Goal: Task Accomplishment & Management: Manage account settings

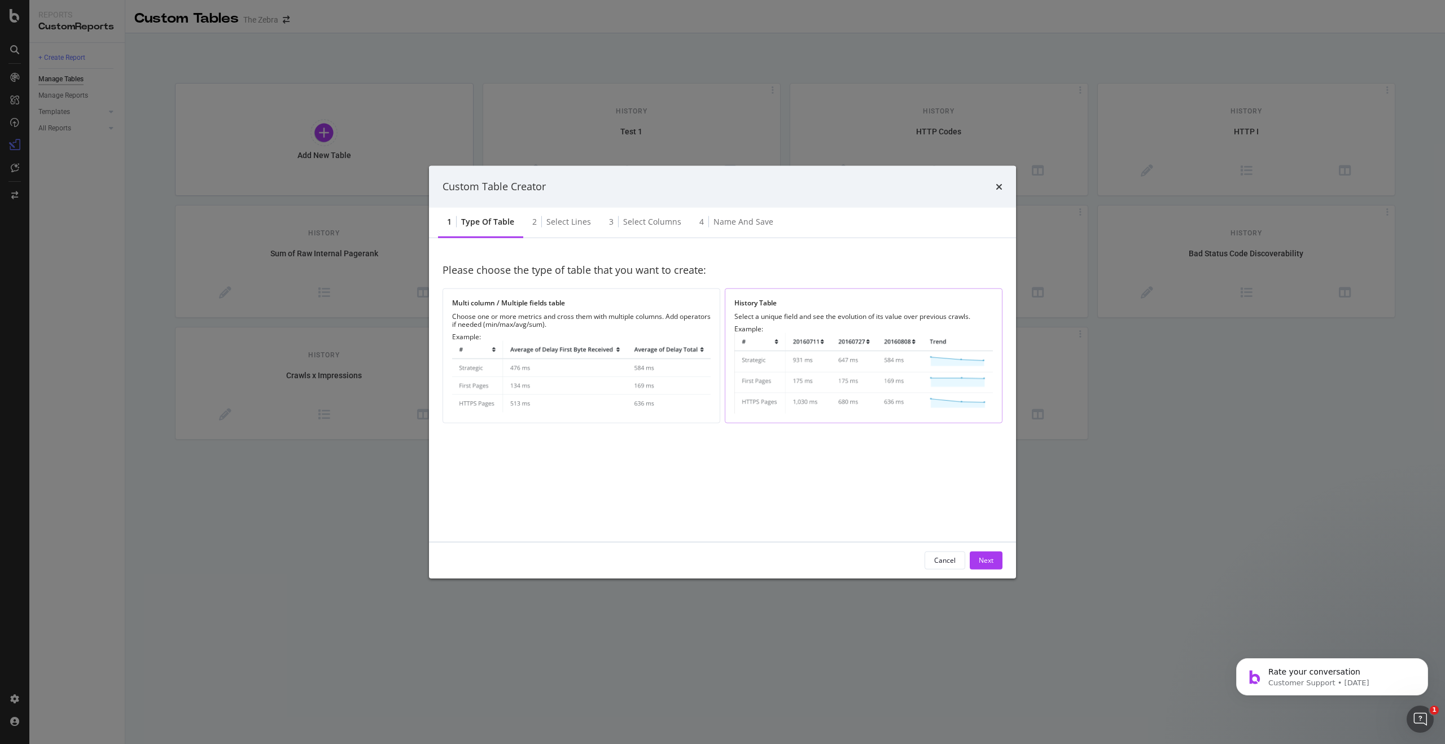
click at [885, 327] on div "Example:" at bounding box center [864, 369] width 259 height 89
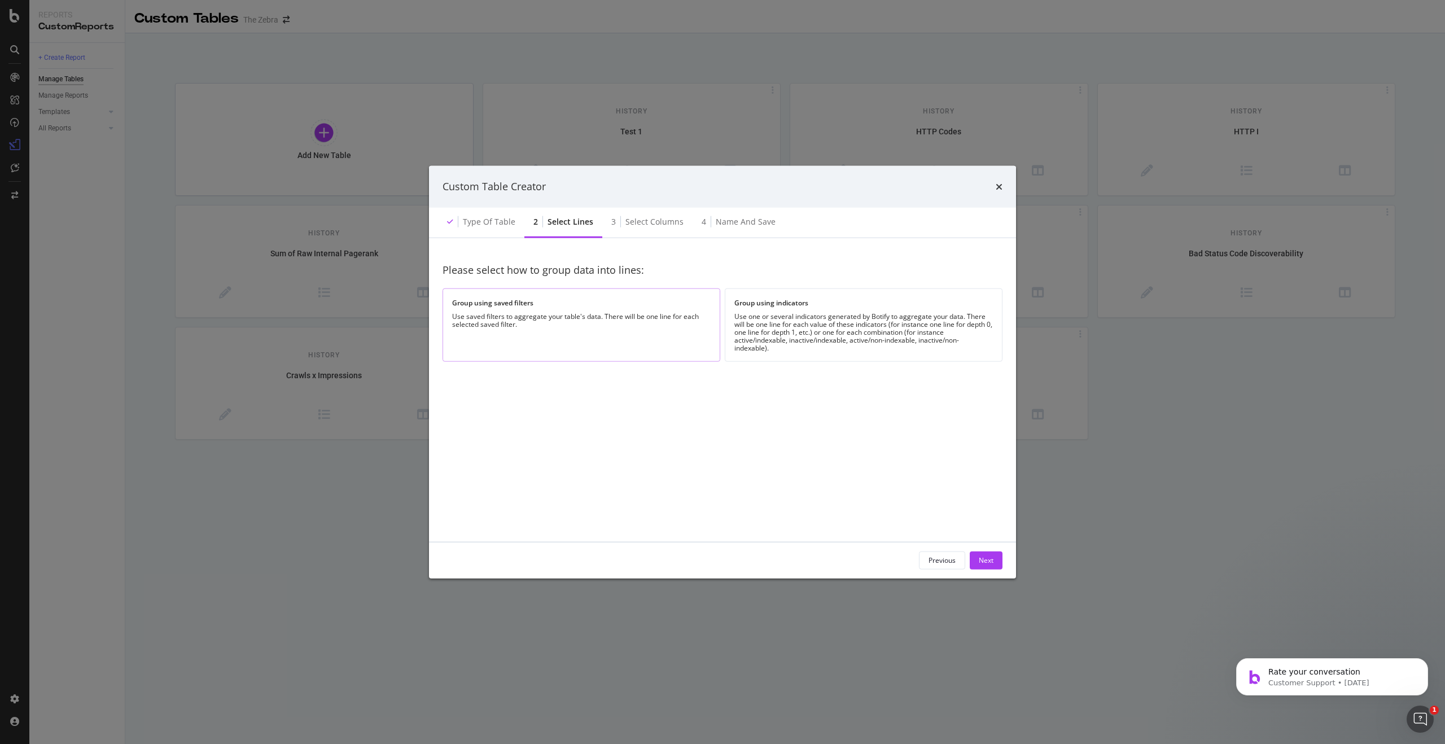
click at [659, 312] on div "Use saved filters to aggregate your table's data. There will be one line for ea…" at bounding box center [581, 320] width 259 height 16
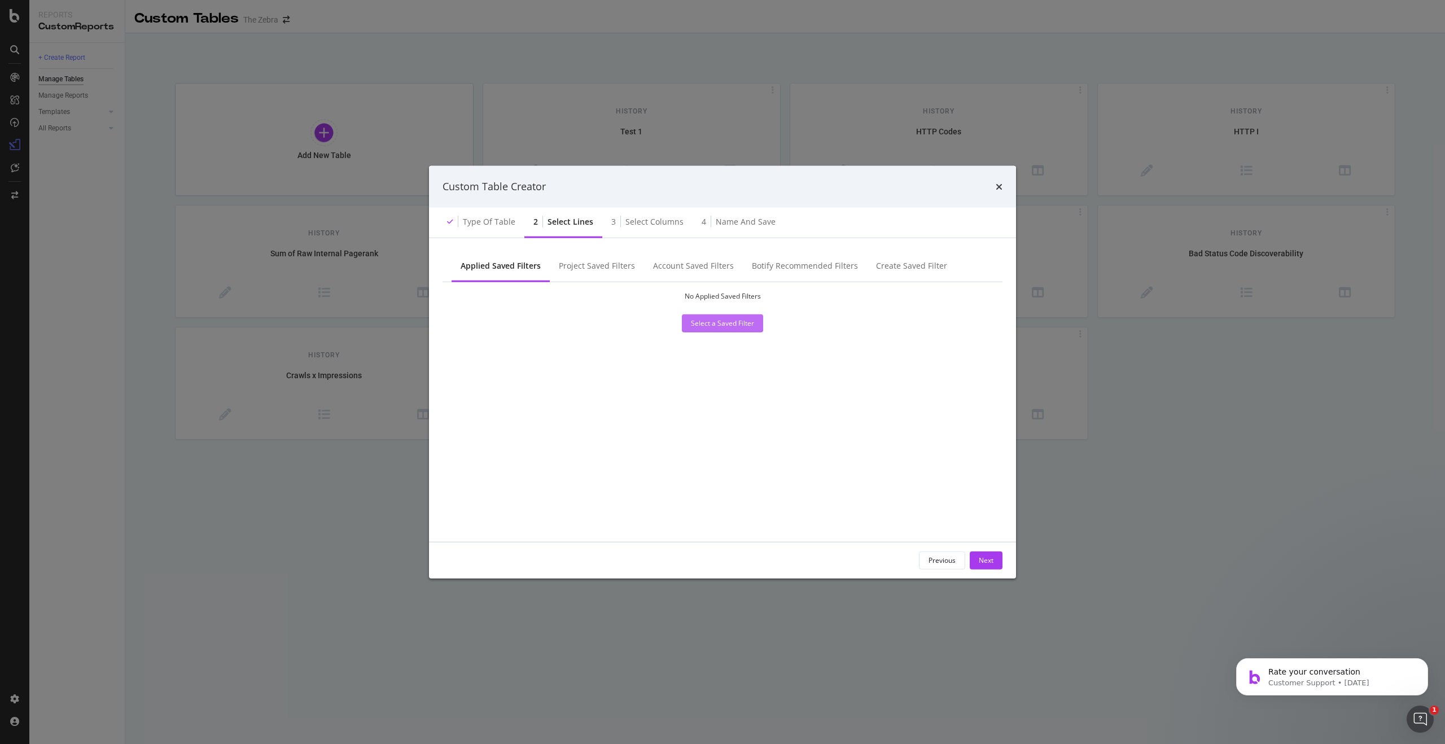
click at [706, 331] on button "Select a Saved Filter" at bounding box center [722, 323] width 81 height 18
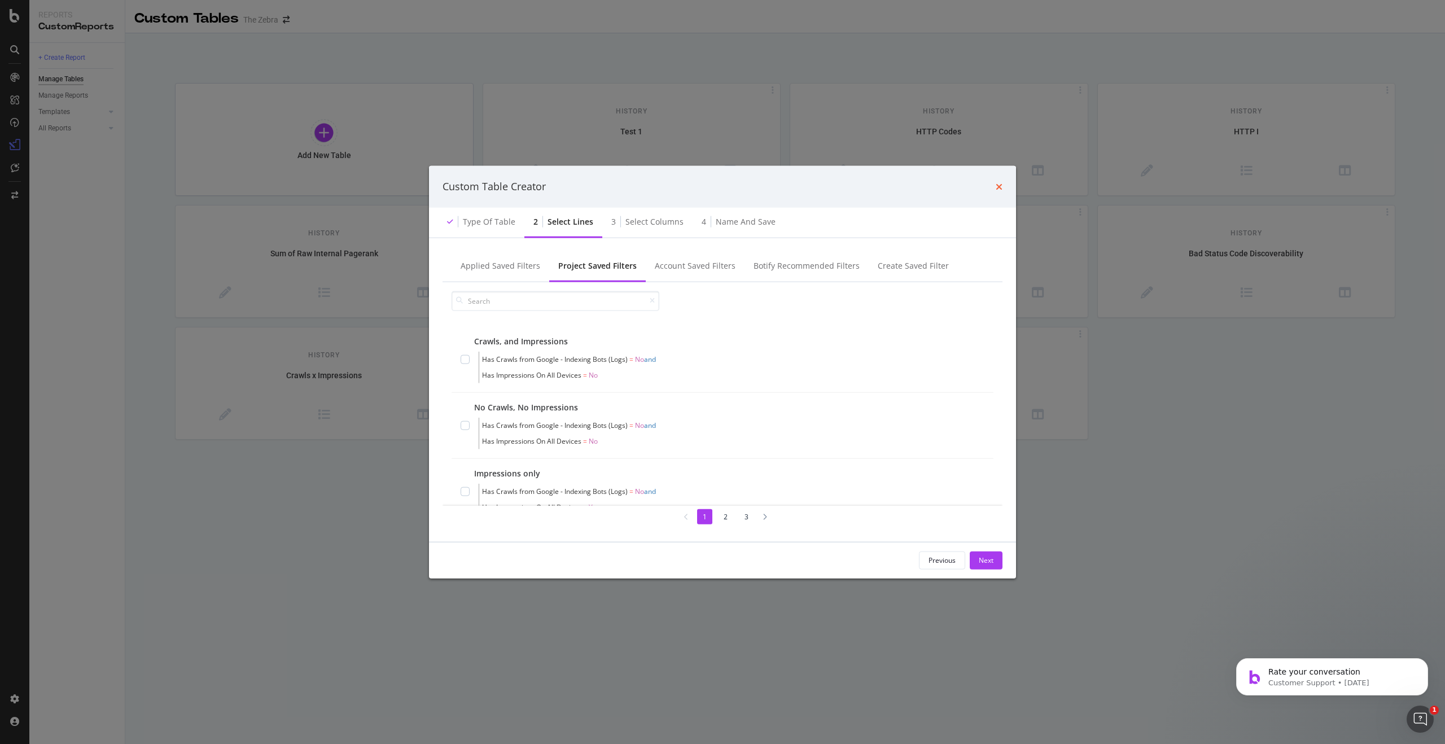
click at [997, 189] on icon "times" at bounding box center [999, 186] width 7 height 9
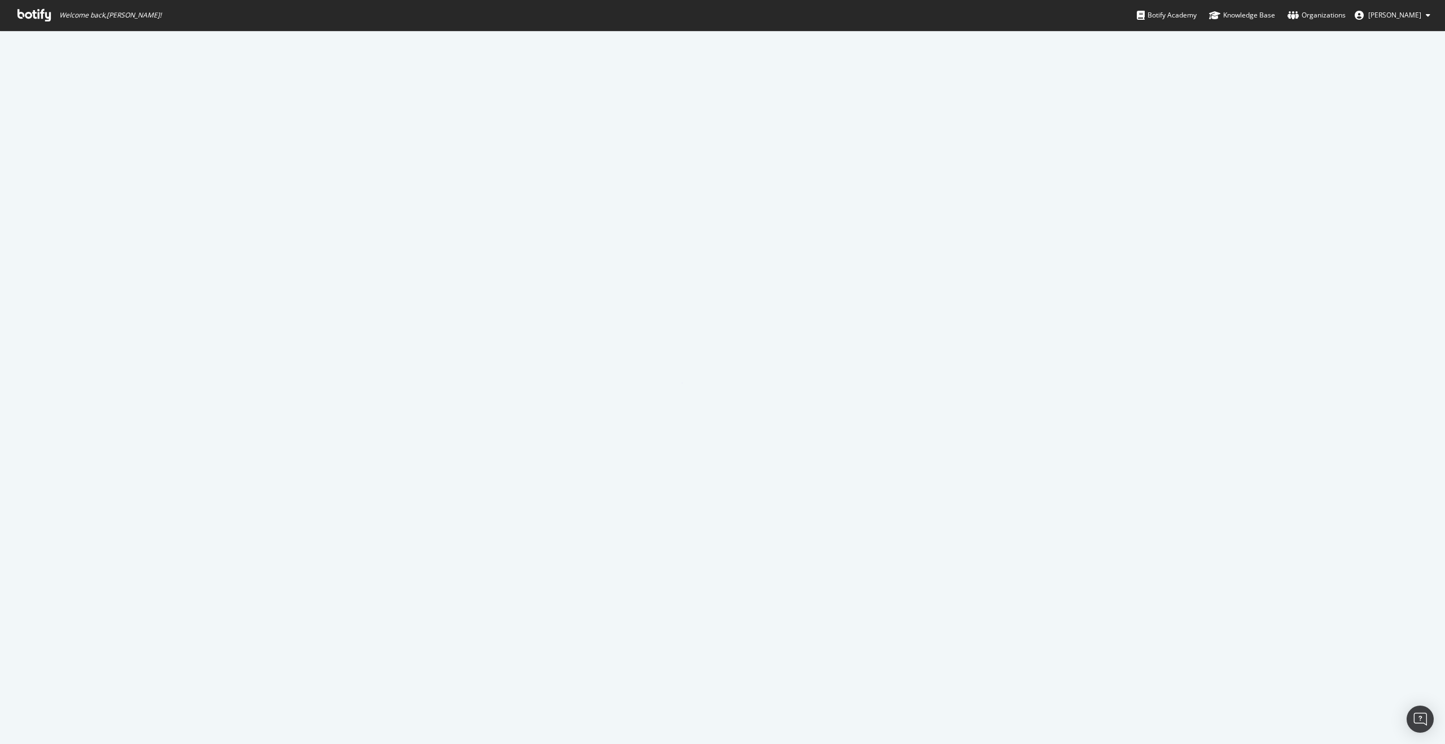
click at [32, 19] on icon at bounding box center [34, 15] width 33 height 12
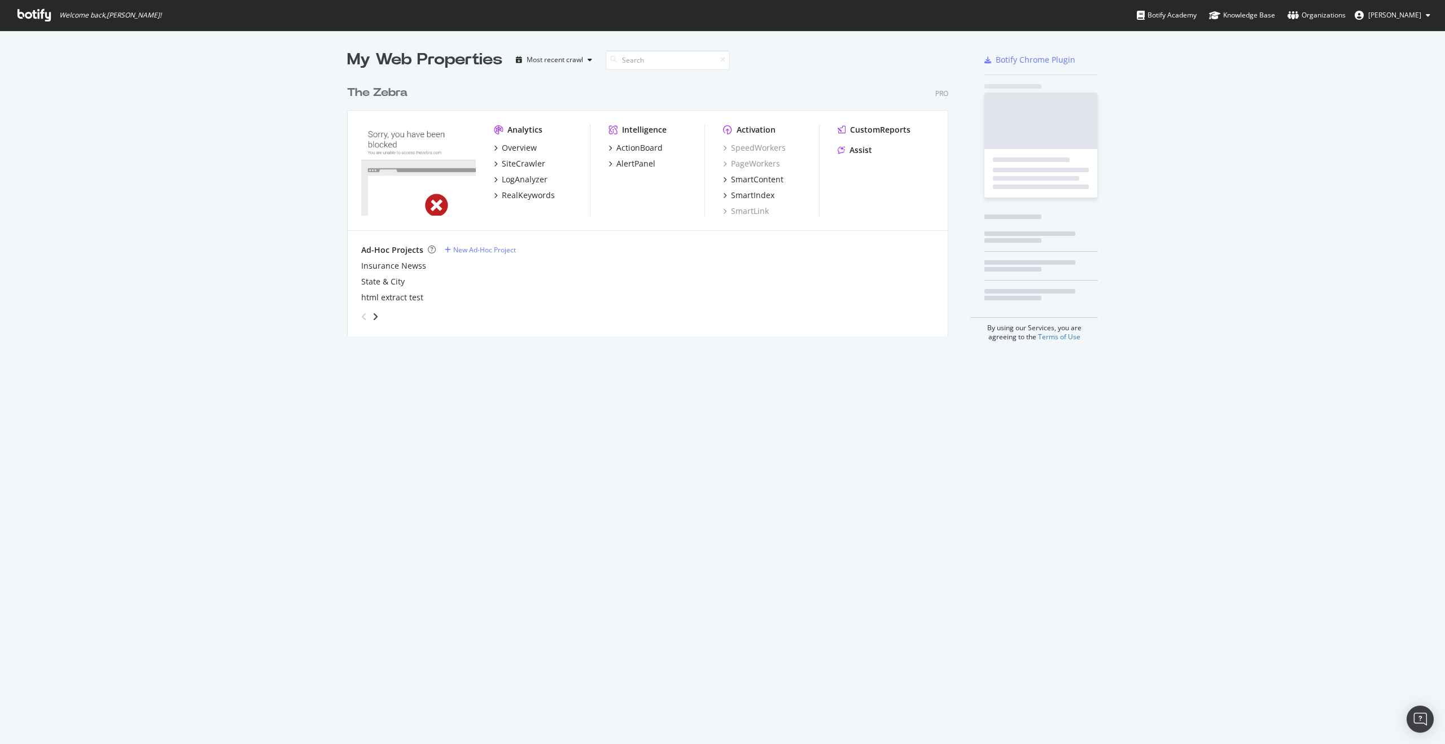
scroll to position [265, 610]
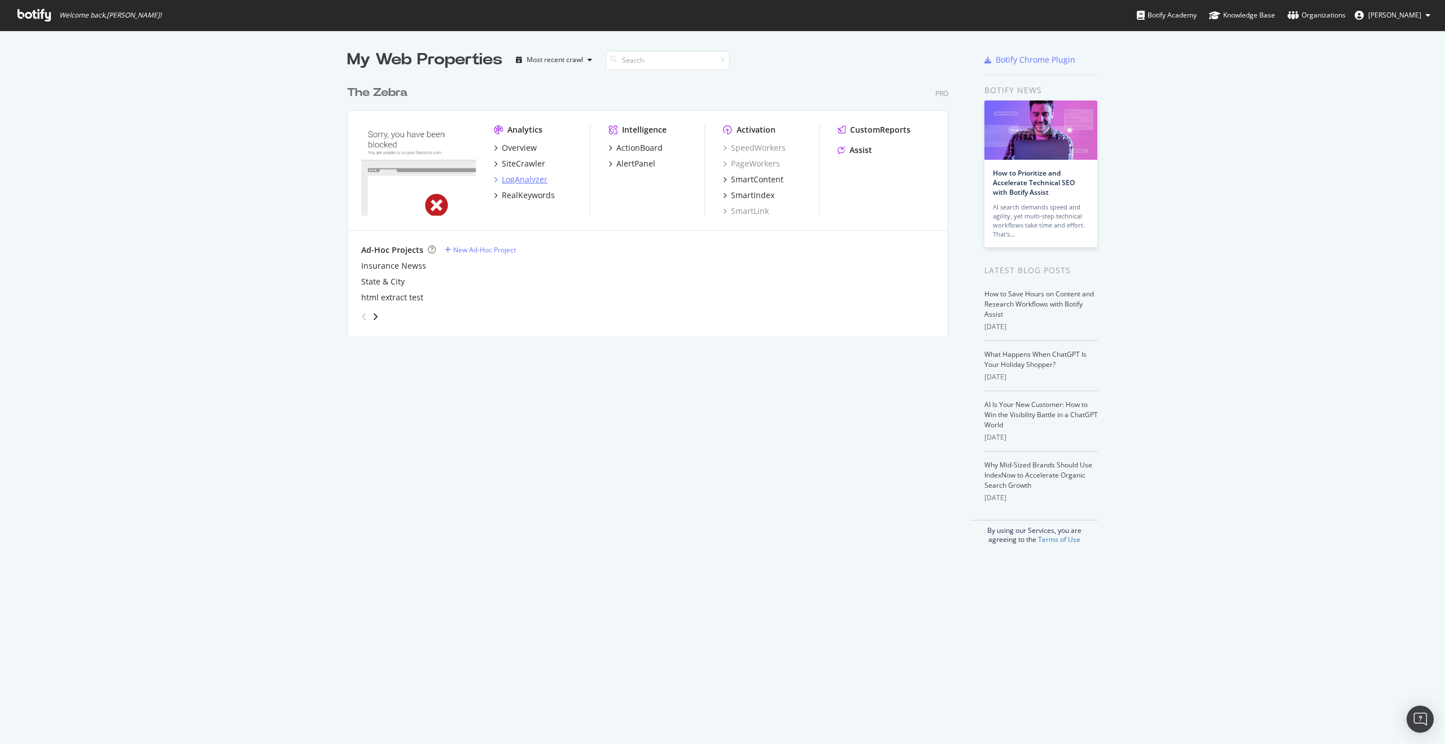
click at [514, 174] on div "LogAnalyzer" at bounding box center [525, 179] width 46 height 11
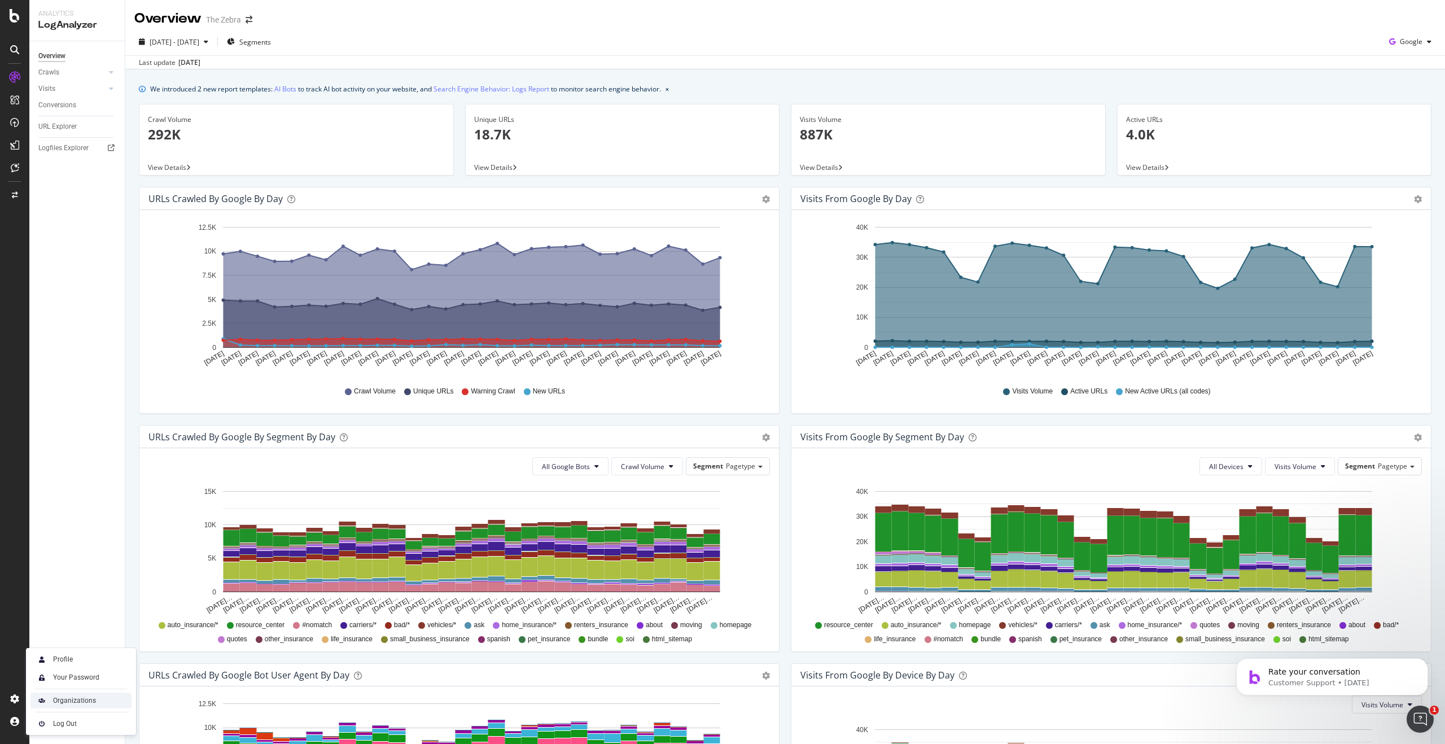
click at [61, 697] on div "Organizations" at bounding box center [74, 700] width 43 height 9
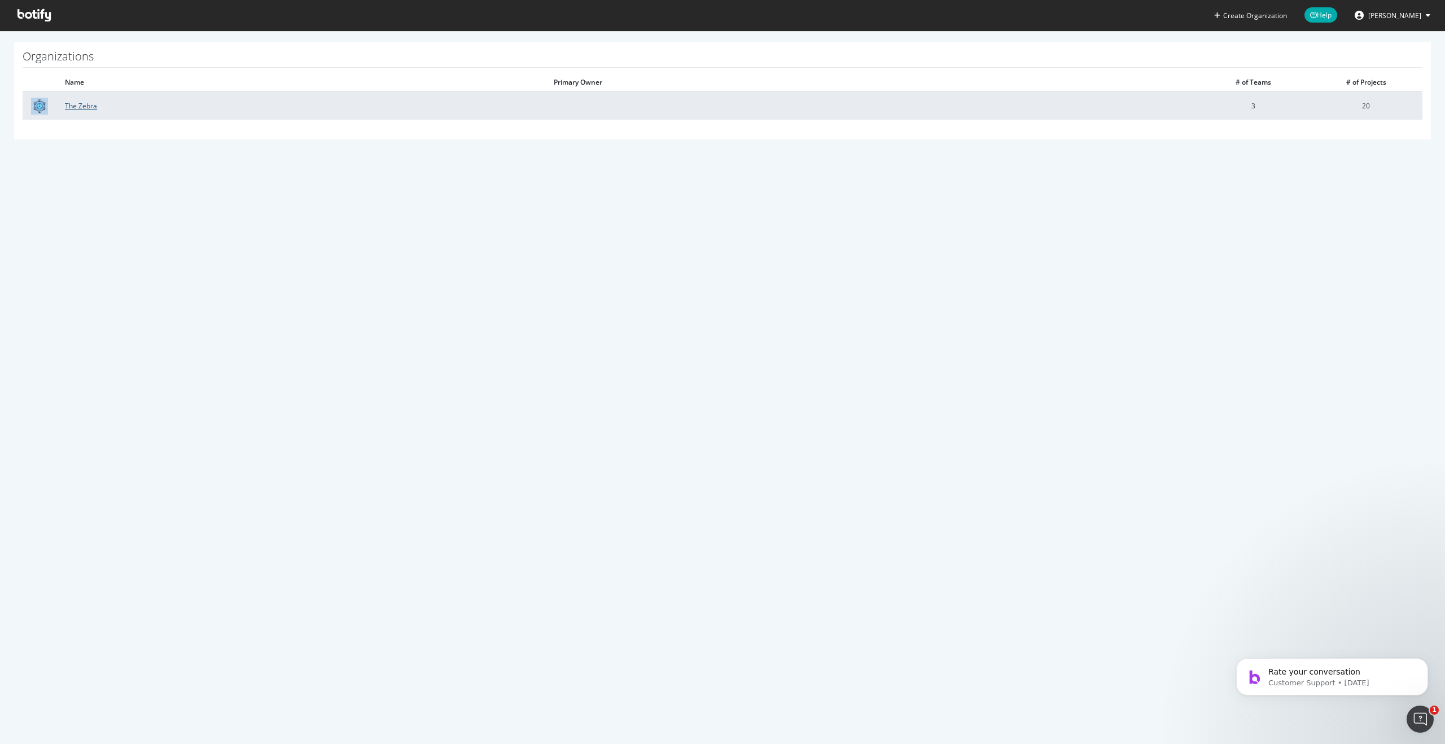
click at [87, 103] on link "The Zebra" at bounding box center [81, 106] width 32 height 10
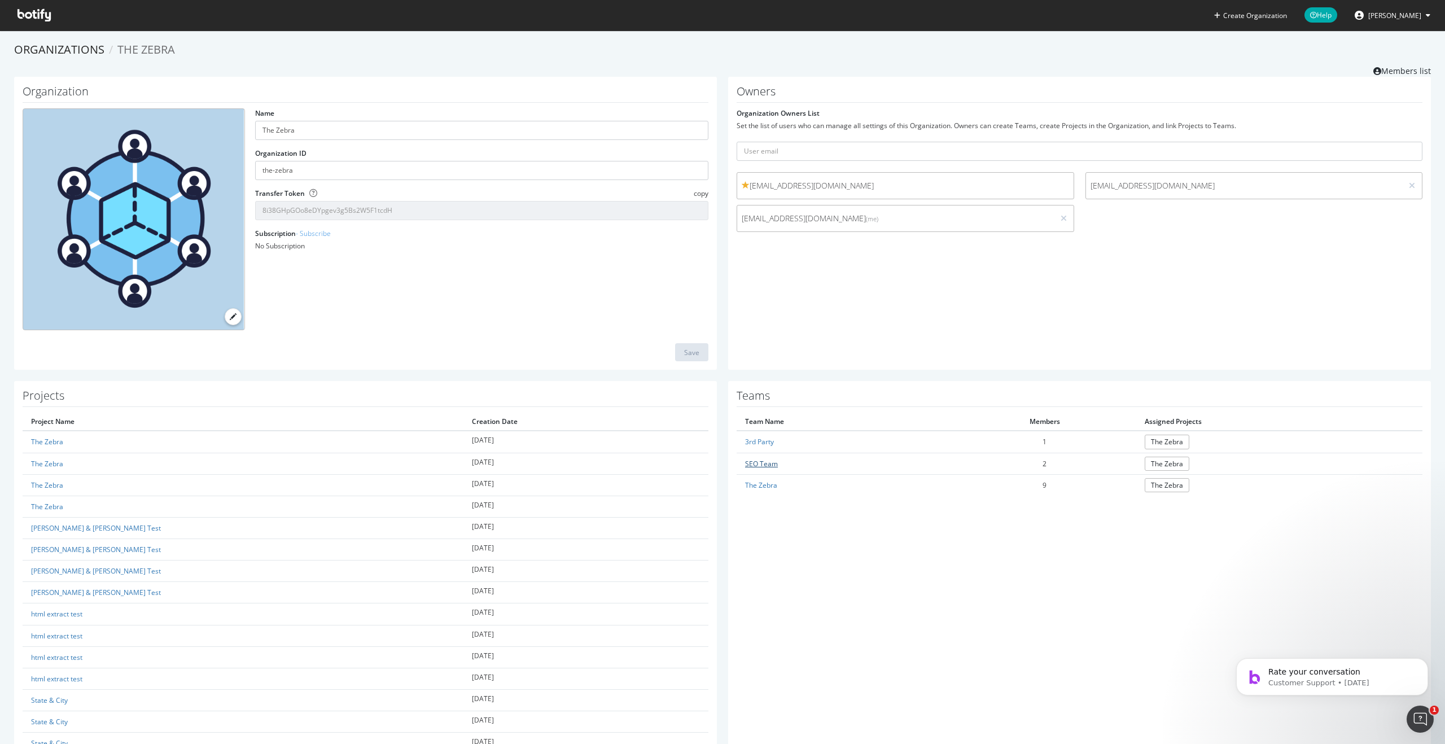
click at [763, 464] on link "SEO Team" at bounding box center [761, 464] width 33 height 10
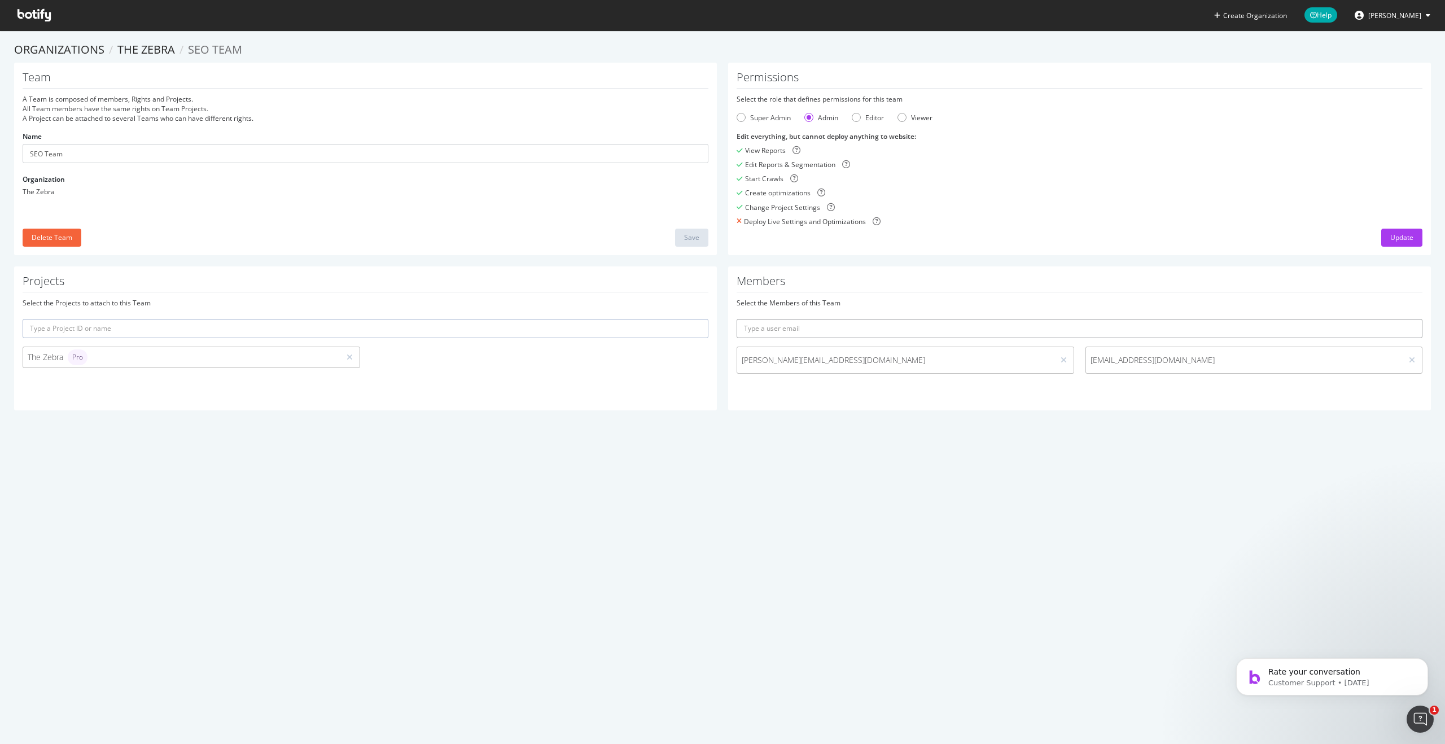
click at [789, 321] on input "text" at bounding box center [1080, 328] width 686 height 19
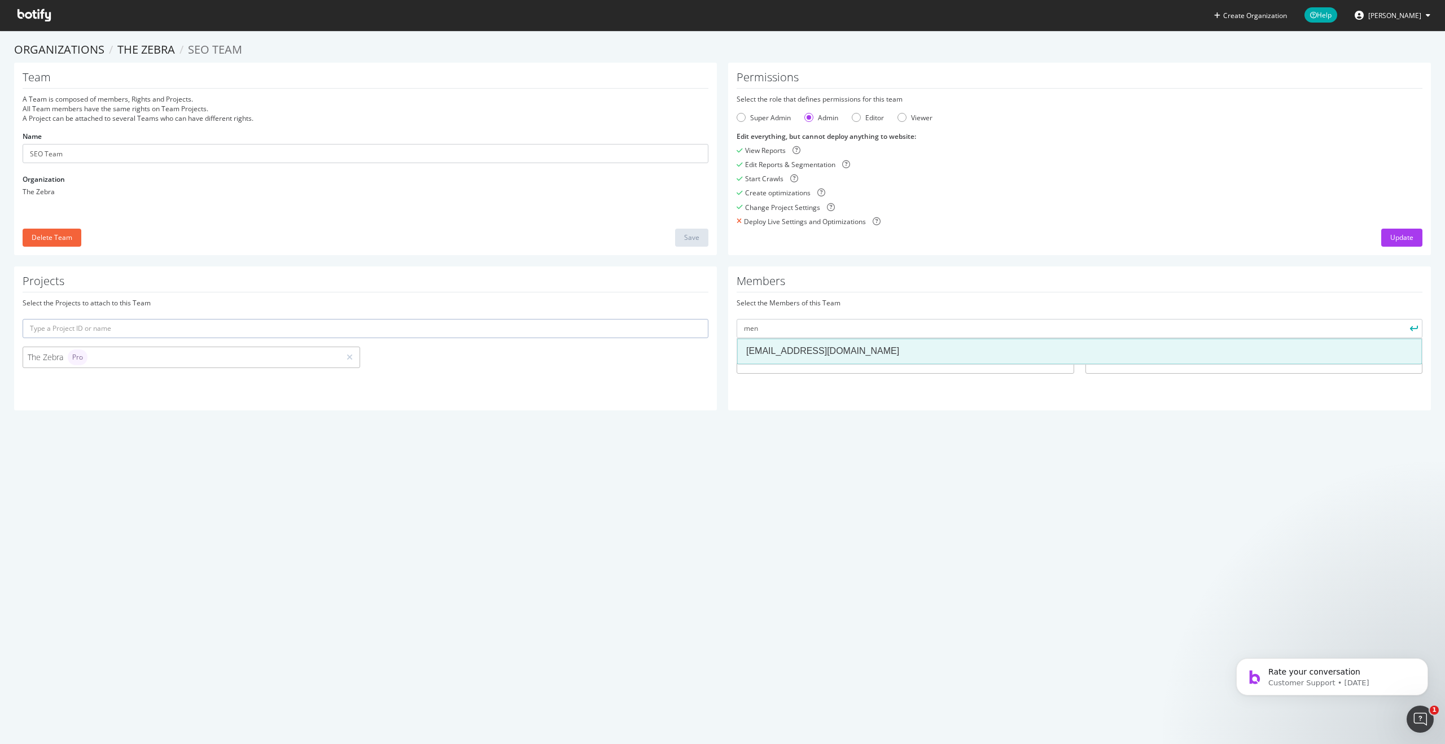
click at [799, 355] on div "mengeling@thezebra.com" at bounding box center [1079, 351] width 667 height 13
type input "mengeling@thezebra.com"
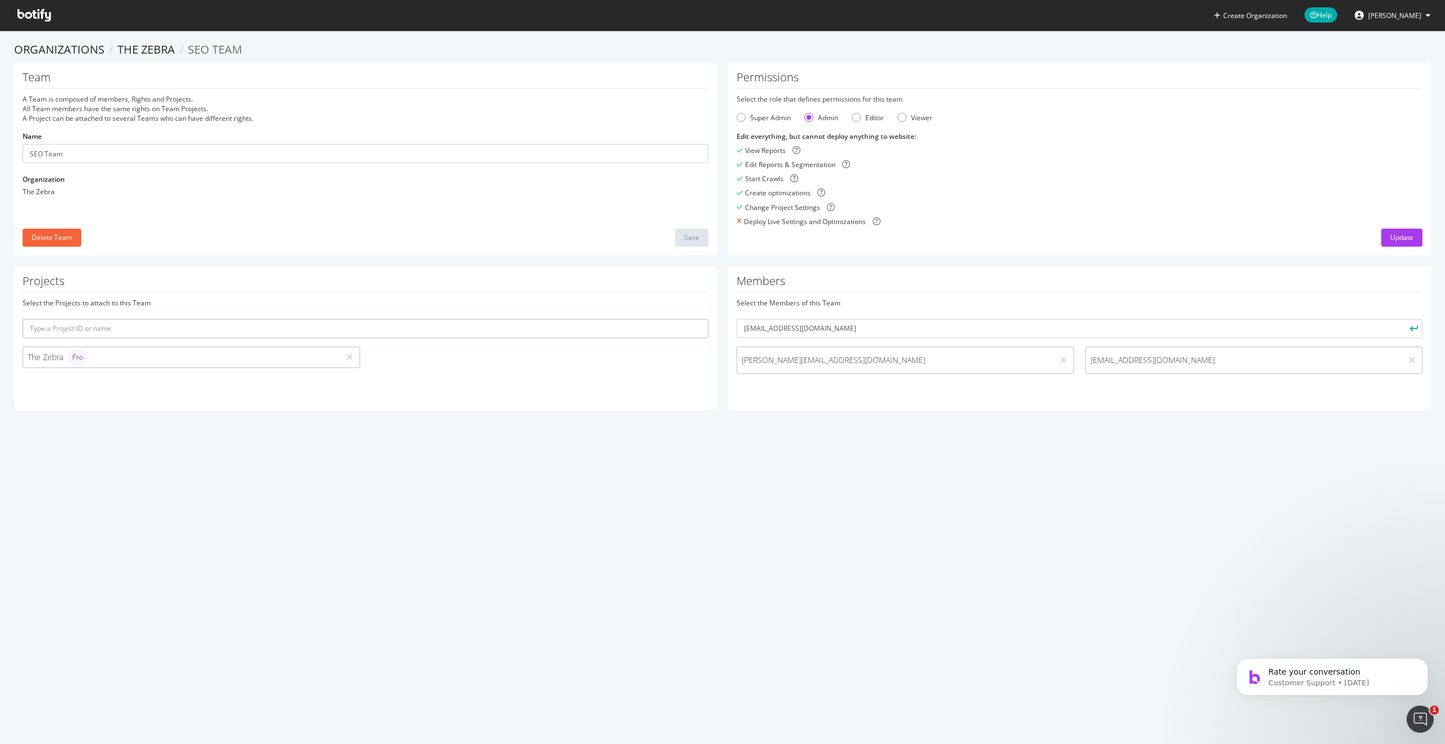
click at [1414, 325] on icon "submit" at bounding box center [1414, 328] width 8 height 6
click at [1251, 333] on input "mengeling@thezebra.com" at bounding box center [1080, 328] width 686 height 19
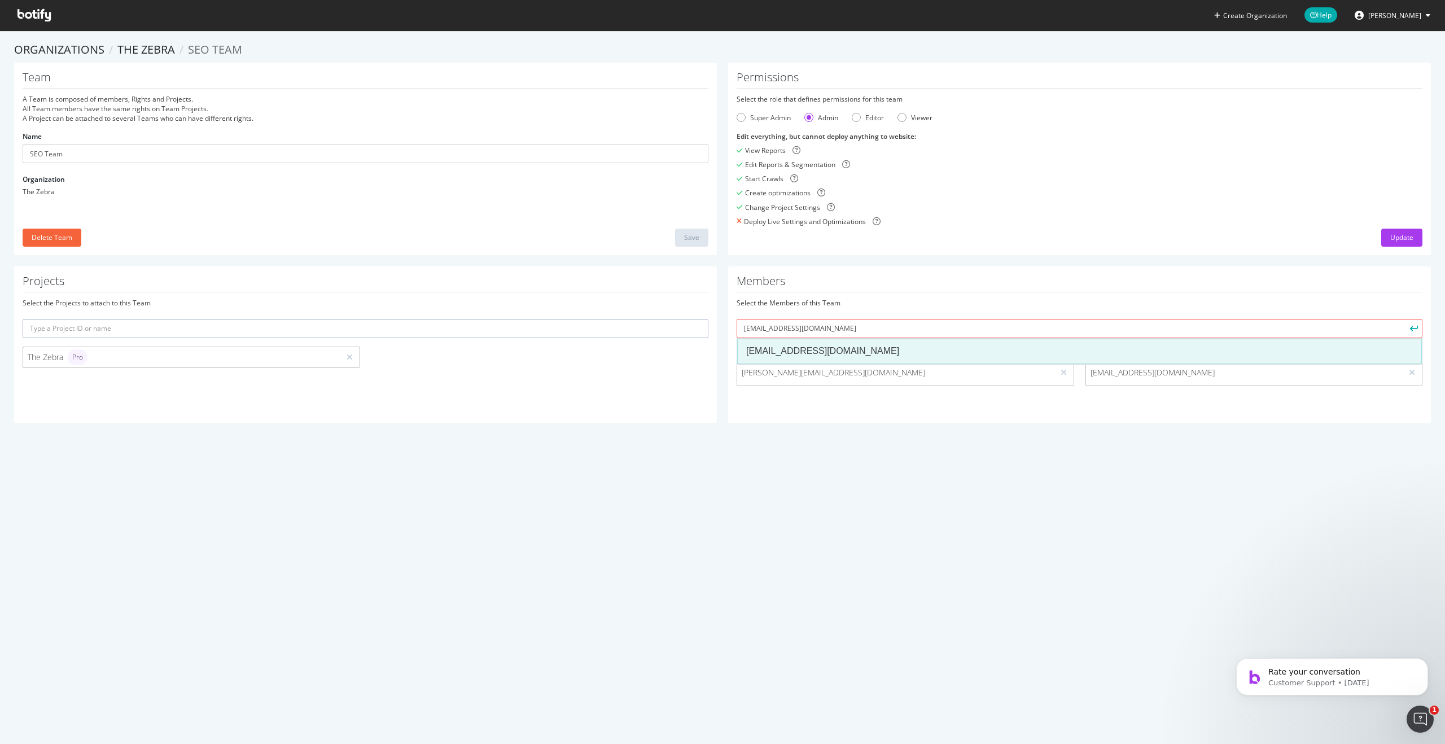
click at [1122, 352] on div "mengeling@thezebra.com" at bounding box center [1079, 351] width 667 height 13
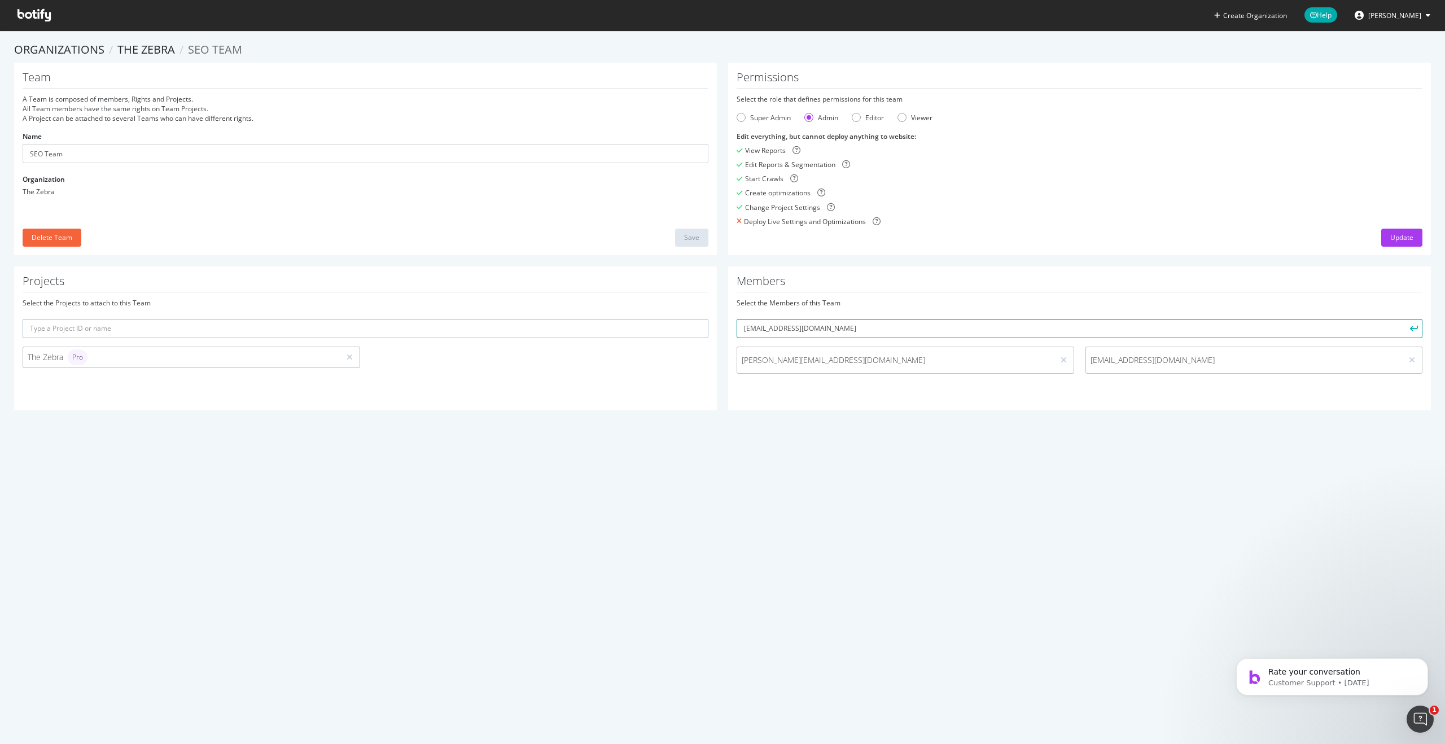
click at [920, 329] on input "mengeling@thezebra.com" at bounding box center [1080, 328] width 686 height 19
click at [1404, 319] on button "submit" at bounding box center [1413, 328] width 19 height 19
click at [1070, 69] on div "Permissions Select the role that defines permissions for this team Super Admin …" at bounding box center [1079, 159] width 703 height 193
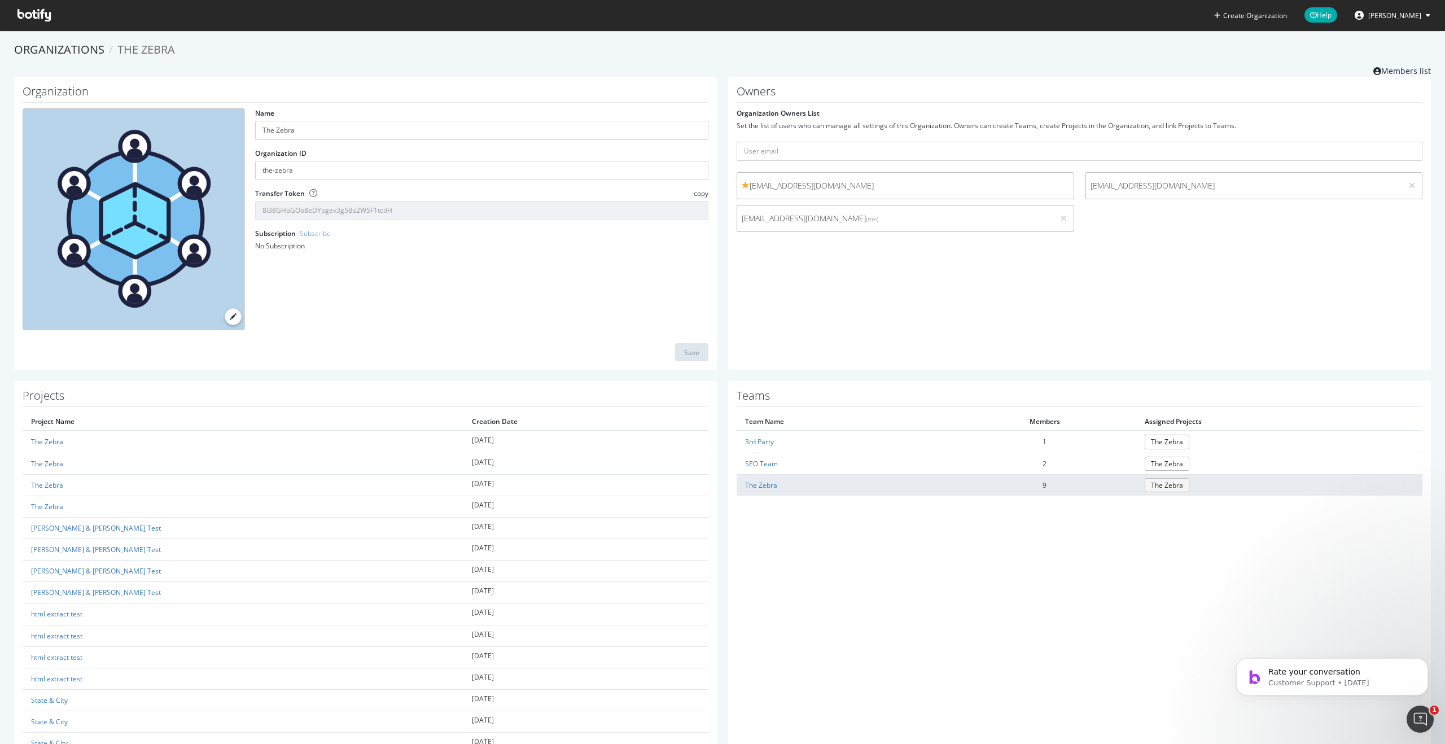
click at [1164, 484] on link "The Zebra" at bounding box center [1167, 485] width 45 height 14
click at [765, 486] on link "The Zebra" at bounding box center [761, 485] width 32 height 10
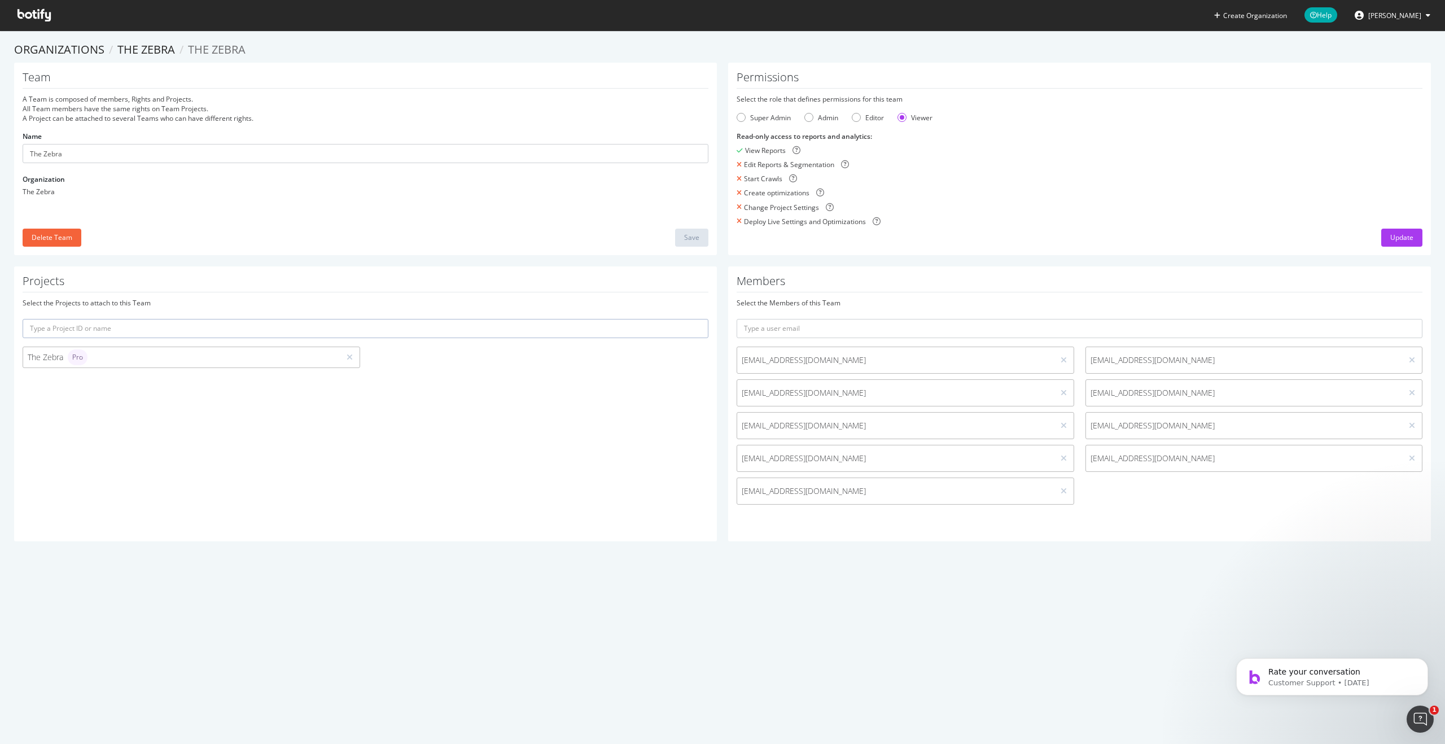
click at [962, 486] on span "mengeling@thezebra.com" at bounding box center [896, 491] width 308 height 11
drag, startPoint x: 916, startPoint y: 491, endPoint x: 742, endPoint y: 486, distance: 173.4
click at [742, 486] on span "mengeling@thezebra.com" at bounding box center [896, 491] width 308 height 11
copy span "mengeling@thezebra.com"
click at [1061, 491] on icon at bounding box center [1064, 491] width 6 height 8
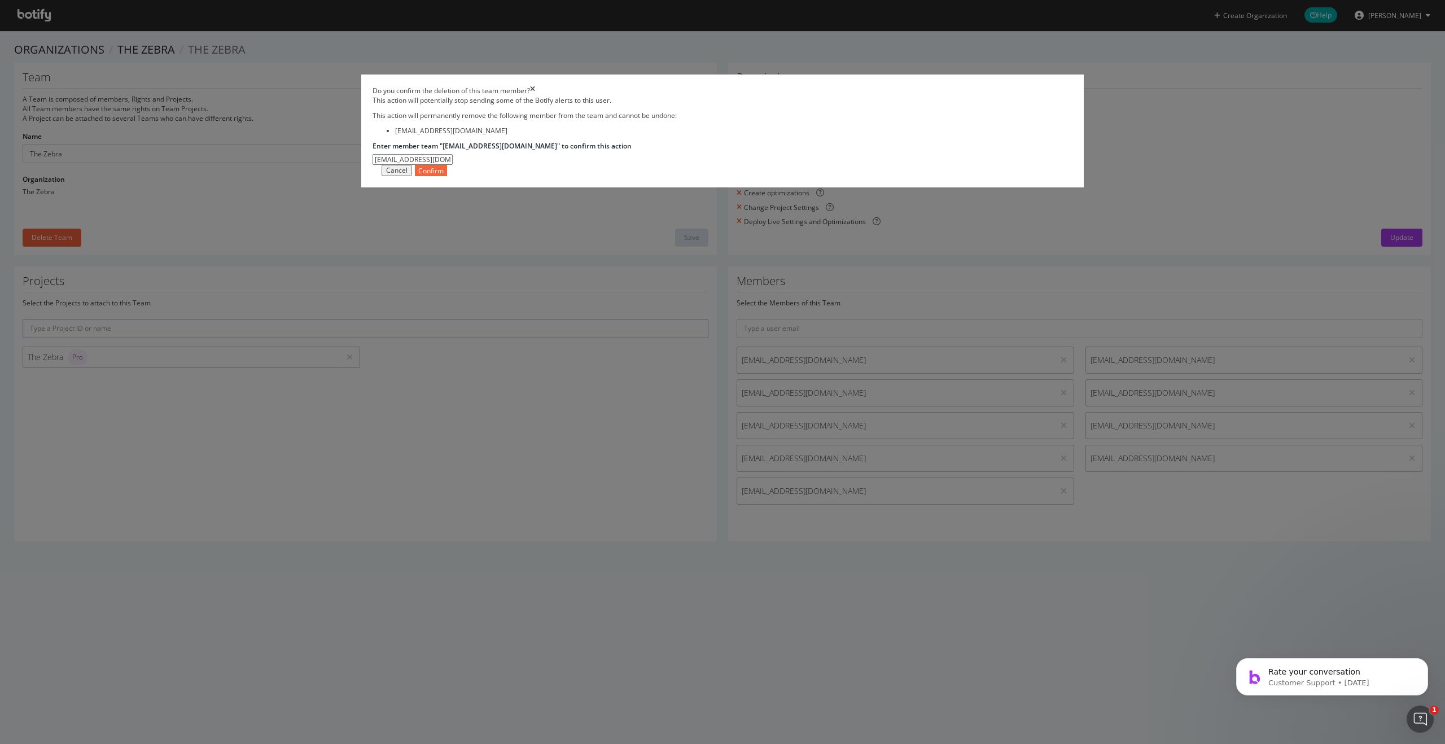
type input "mengeling@thezebra.com"
click at [444, 176] on div "Confirm" at bounding box center [430, 171] width 25 height 10
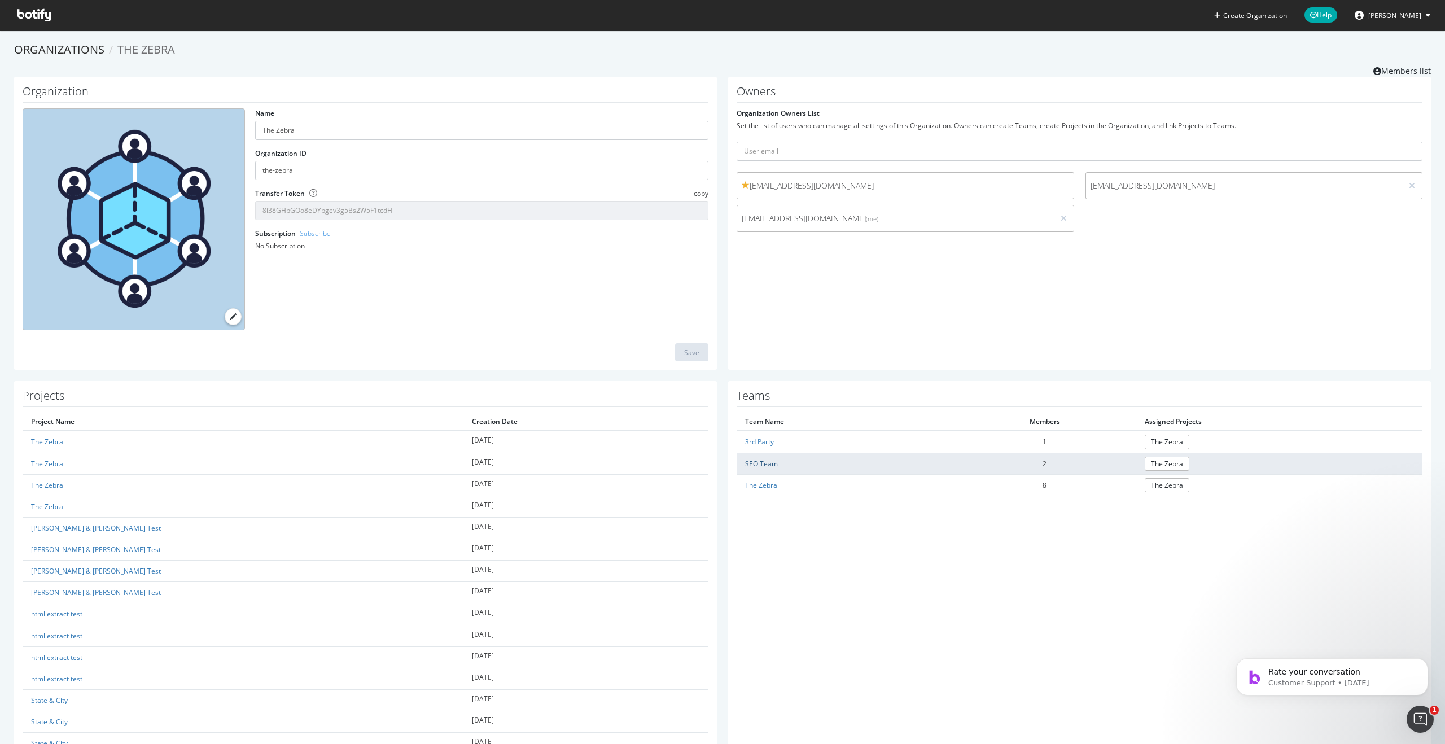
click at [764, 460] on link "SEO Team" at bounding box center [761, 464] width 33 height 10
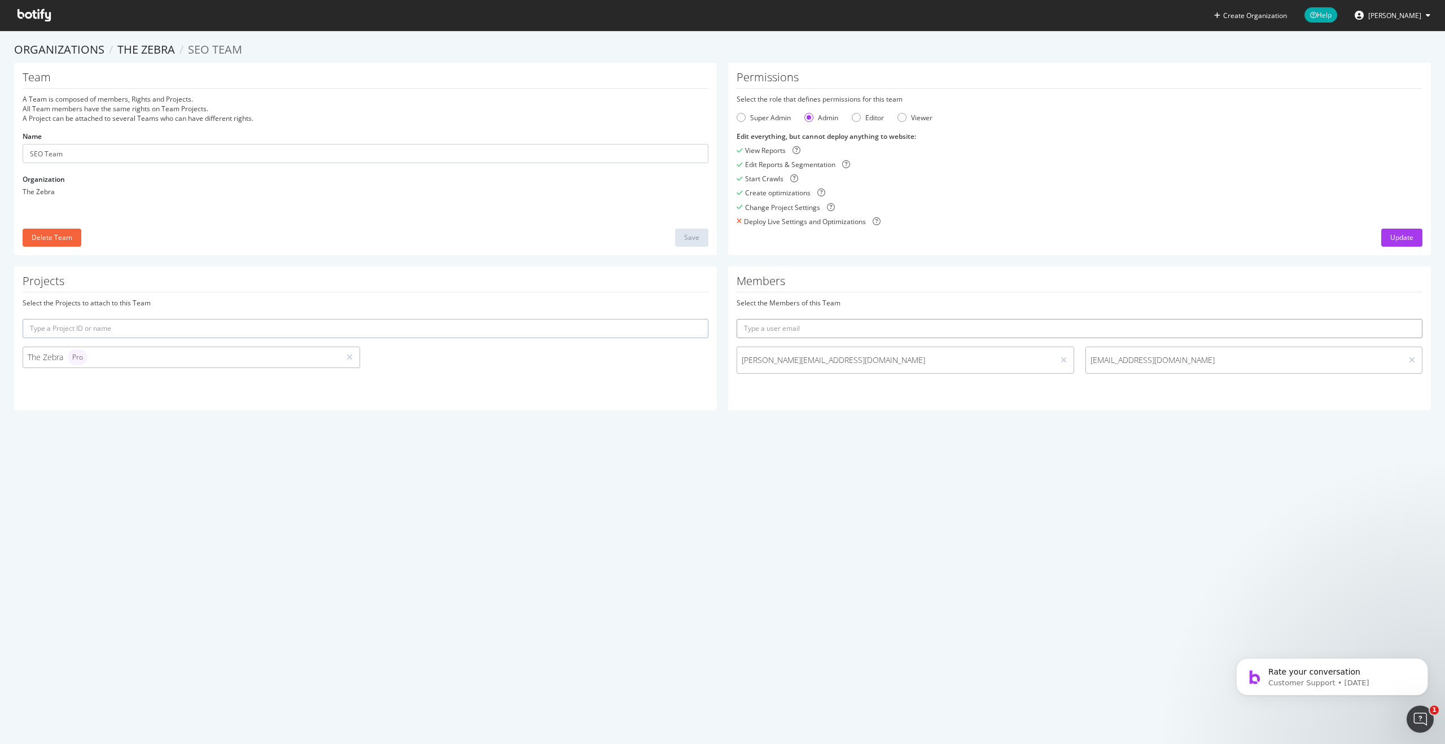
click at [884, 334] on input "text" at bounding box center [1080, 328] width 686 height 19
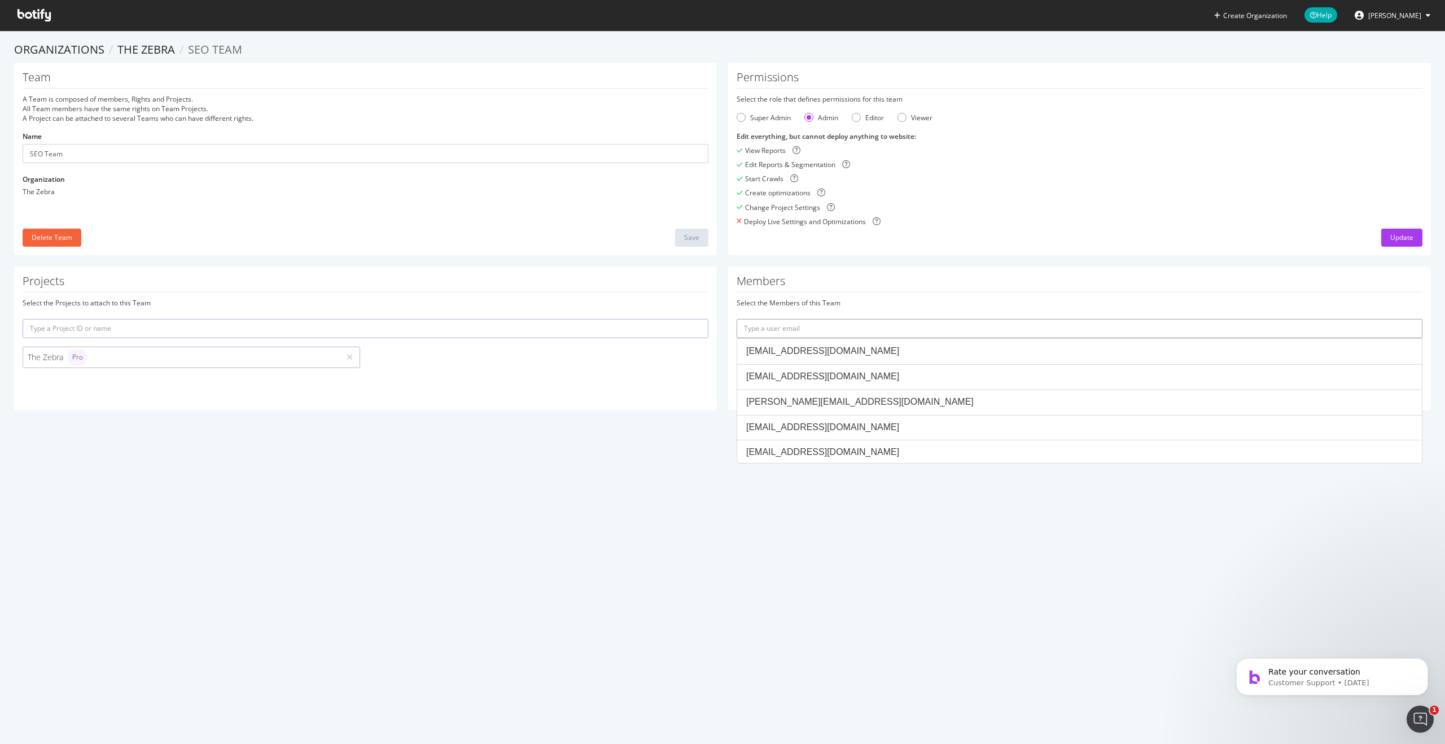
paste input "mengeling@thezebra.com"
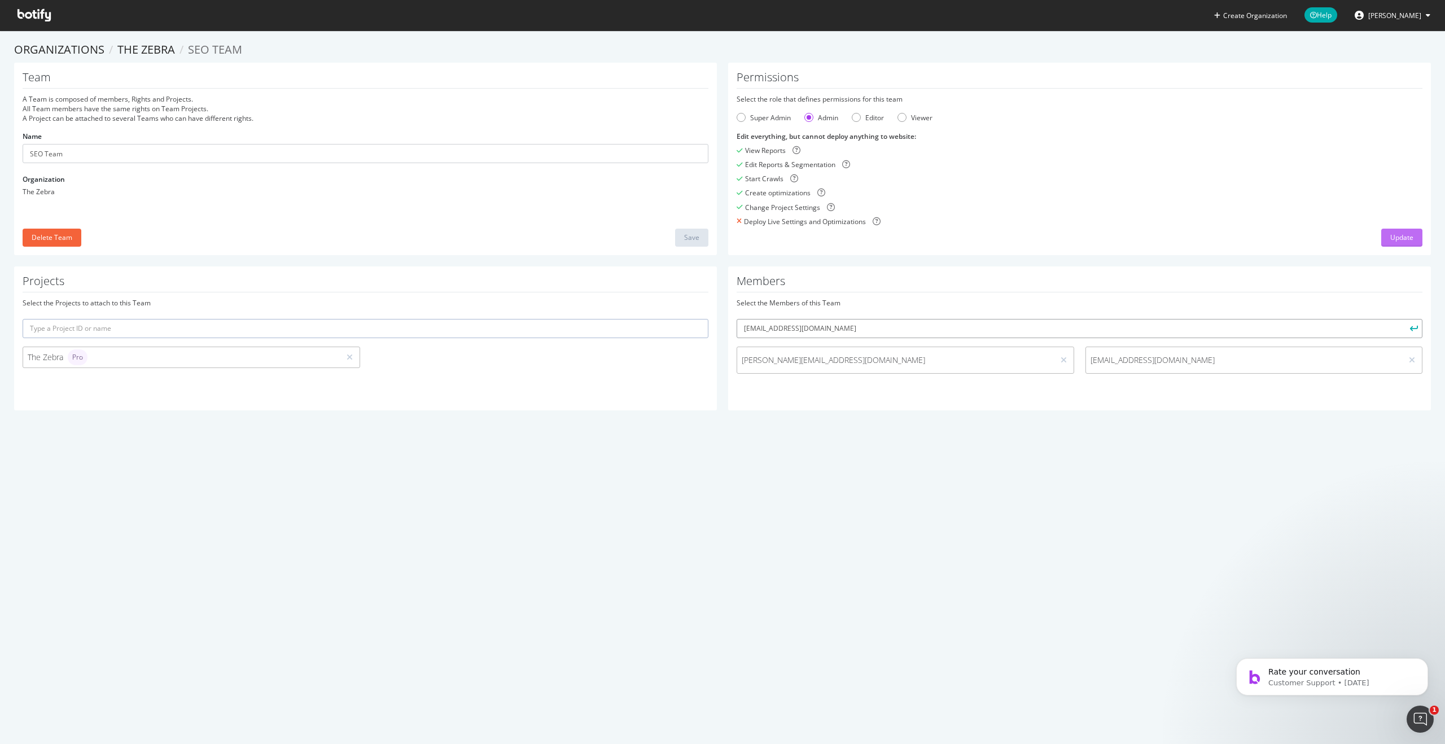
type input "mengeling@thezebra.com"
click at [1383, 242] on button "Update" at bounding box center [1402, 238] width 41 height 18
click at [954, 322] on input "mengeling@thezebra.com" at bounding box center [1080, 328] width 686 height 19
click at [1413, 326] on icon "submit" at bounding box center [1414, 328] width 8 height 6
click at [955, 322] on input "mengeling@thezebra.com" at bounding box center [1080, 328] width 686 height 19
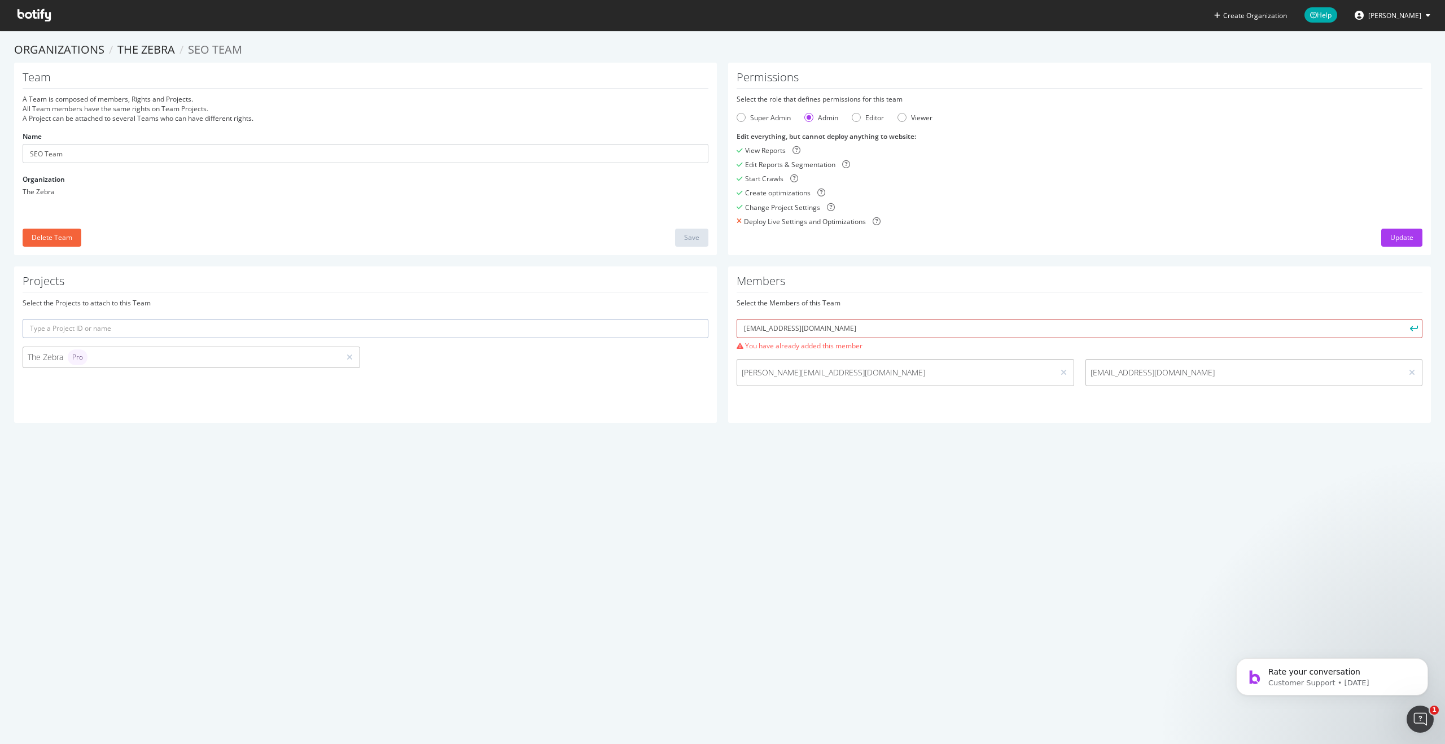
click at [949, 323] on input "mengeling@thezebra.com" at bounding box center [1080, 328] width 686 height 19
click at [1404, 319] on button "submit" at bounding box center [1413, 328] width 19 height 19
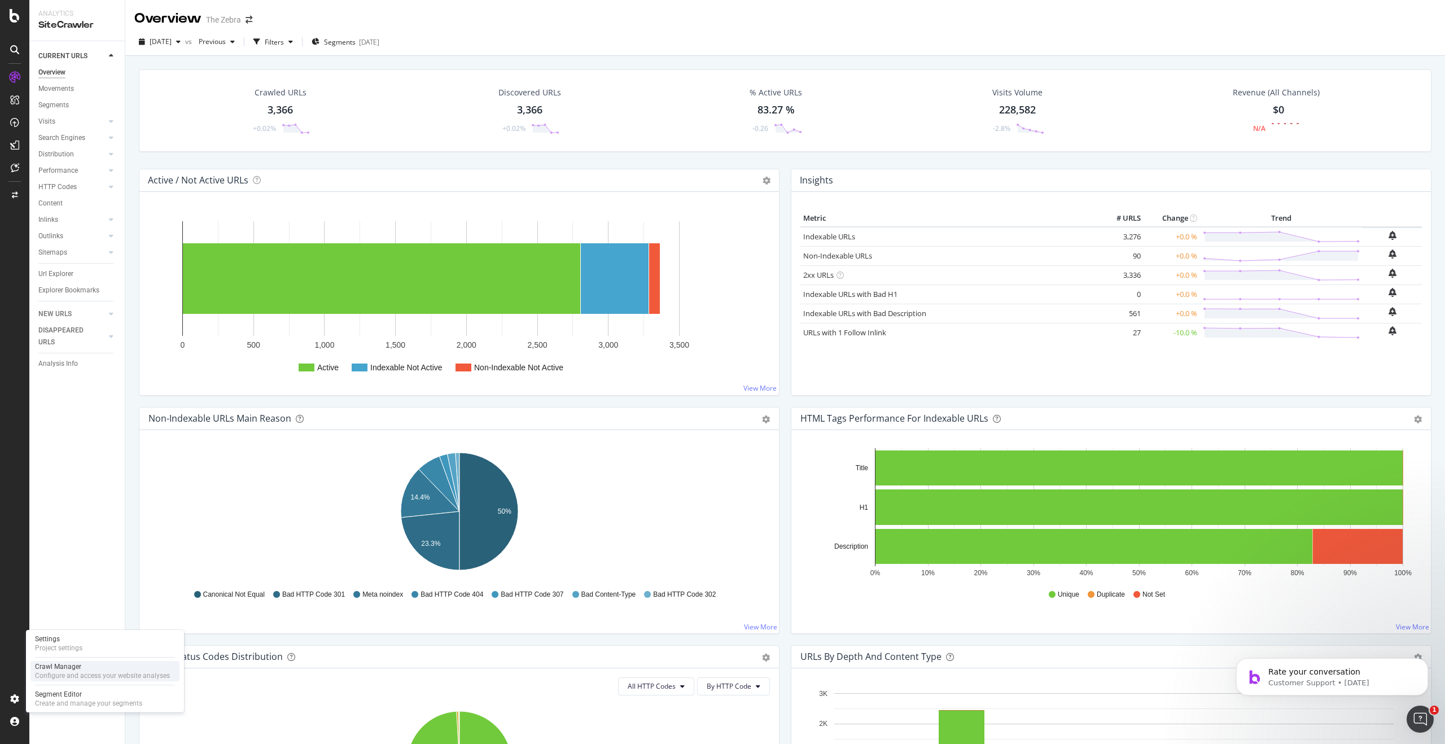
click at [54, 667] on div "Crawl Manager" at bounding box center [102, 666] width 135 height 9
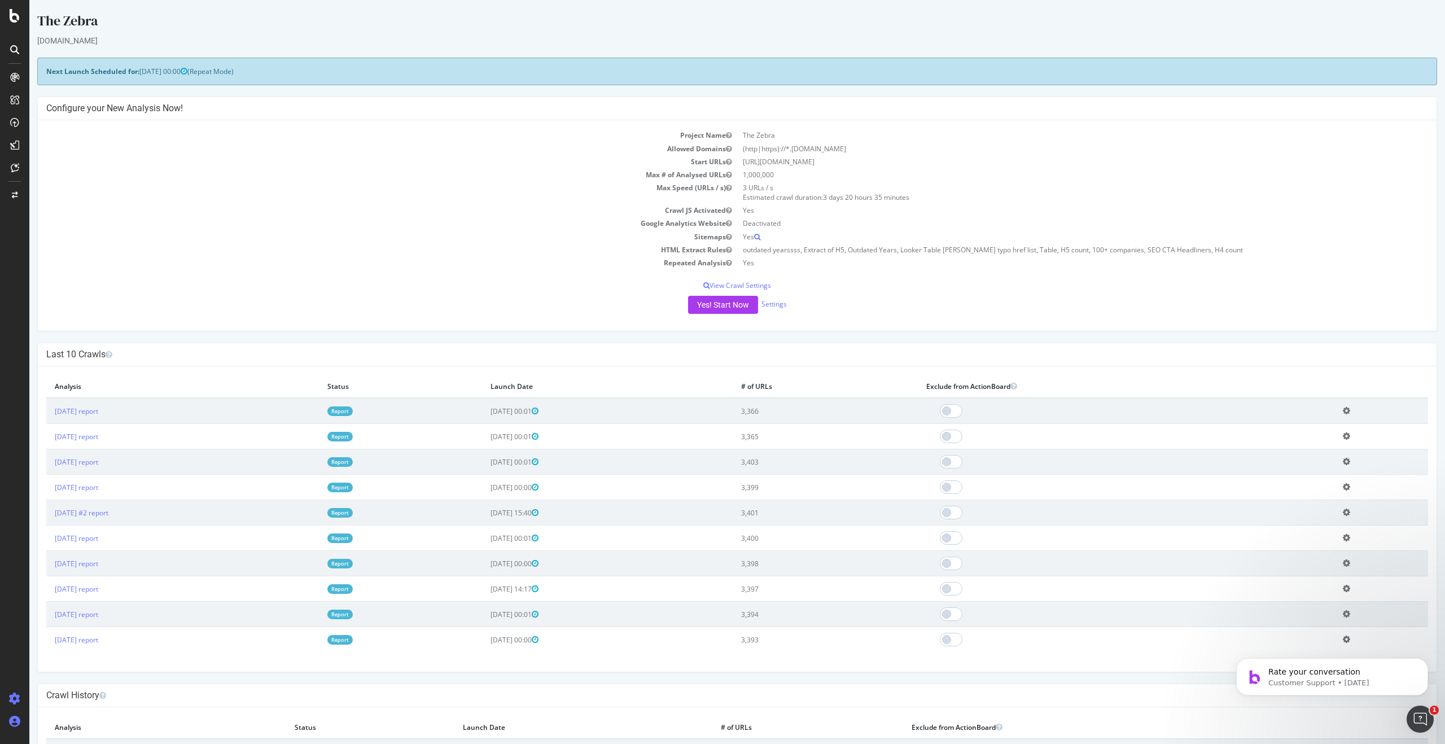
click at [15, 720] on icon at bounding box center [14, 721] width 11 height 11
click at [84, 658] on div "Profile" at bounding box center [80, 660] width 101 height 16
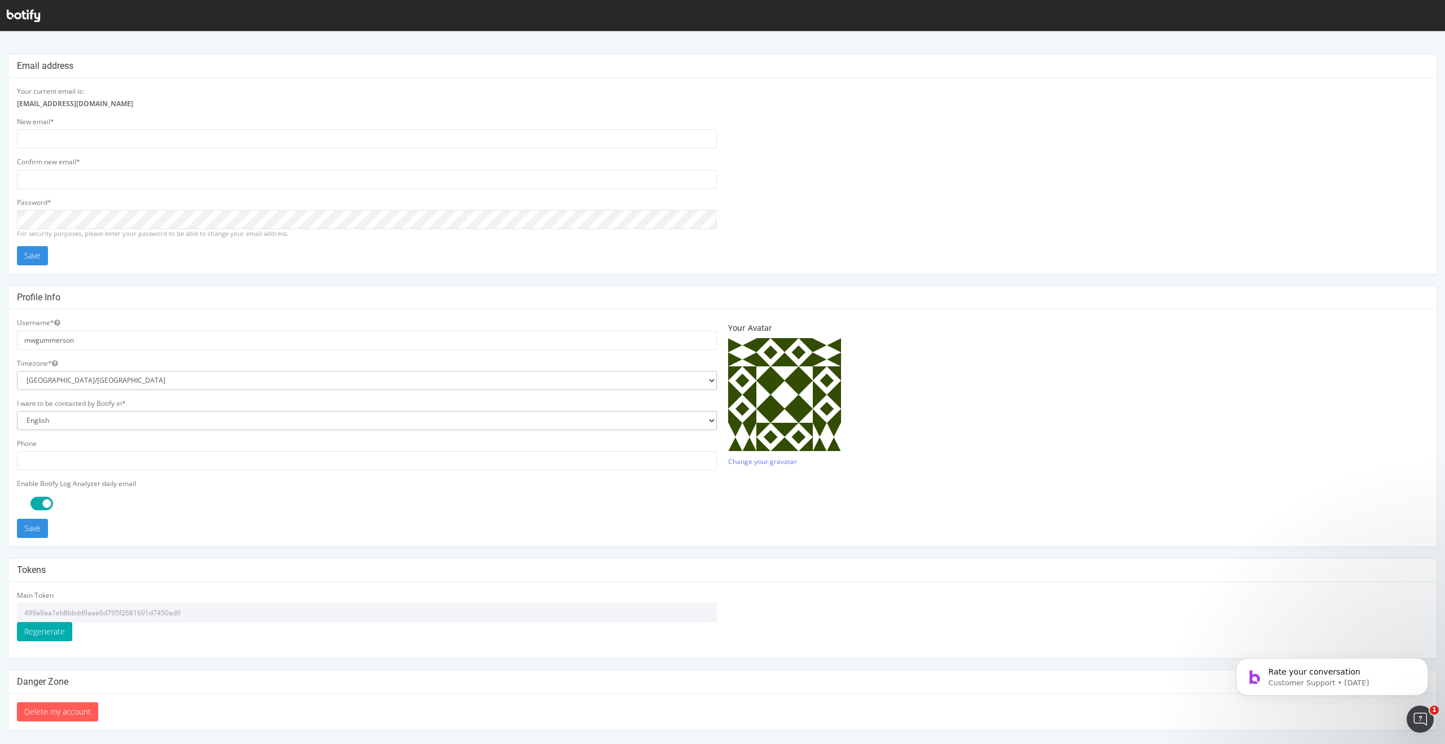
click at [21, 13] on icon at bounding box center [23, 16] width 33 height 12
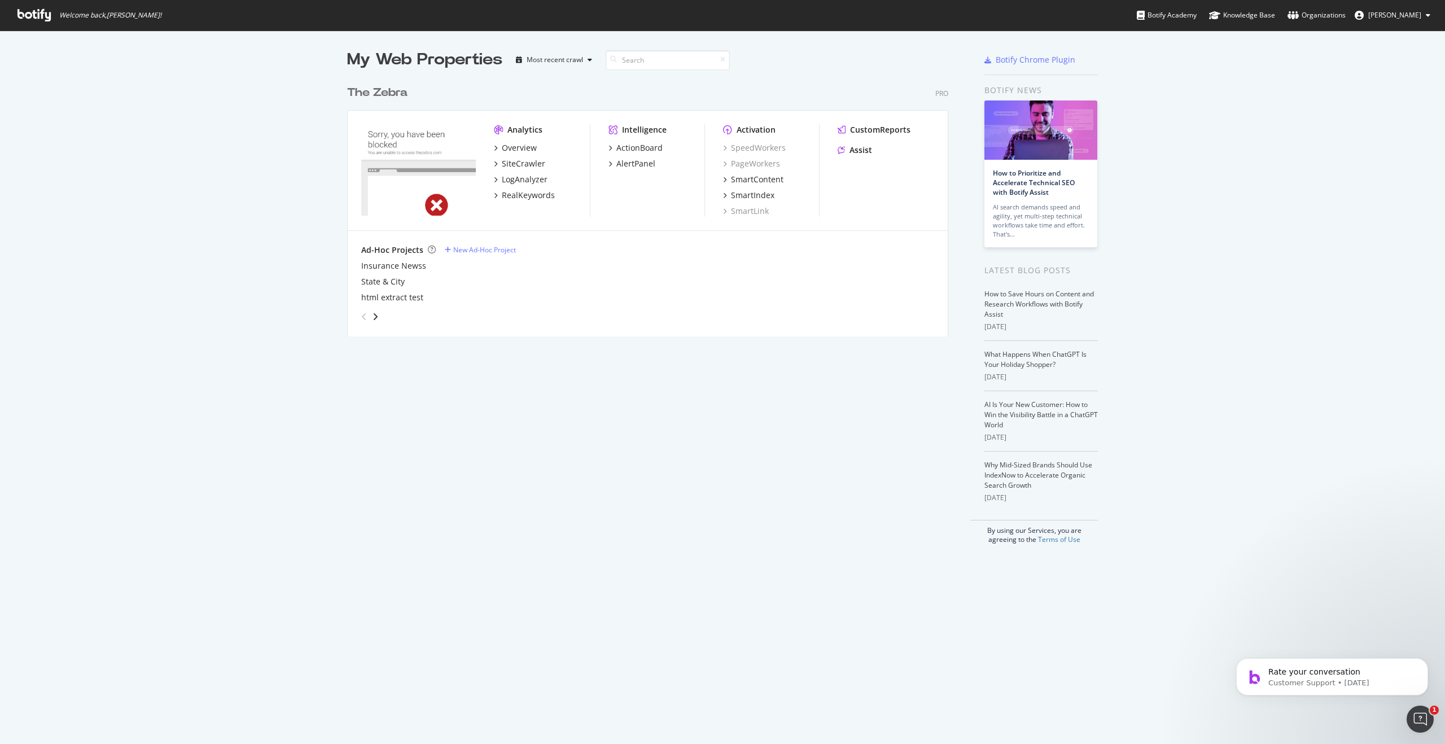
scroll to position [744, 1445]
click at [1369, 15] on span "[PERSON_NAME]" at bounding box center [1395, 15] width 53 height 10
click at [1310, 19] on div "Organizations" at bounding box center [1317, 15] width 58 height 11
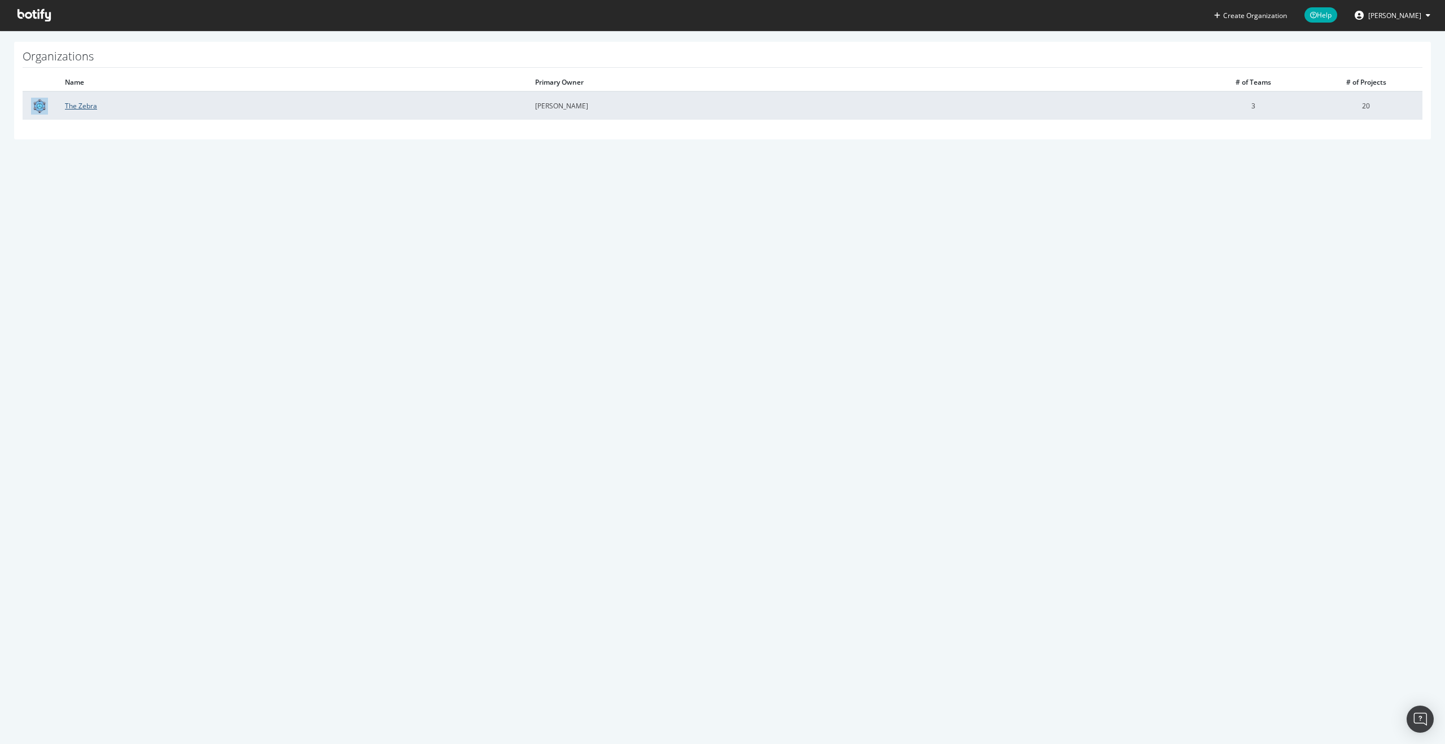
click at [71, 105] on link "The Zebra" at bounding box center [81, 106] width 32 height 10
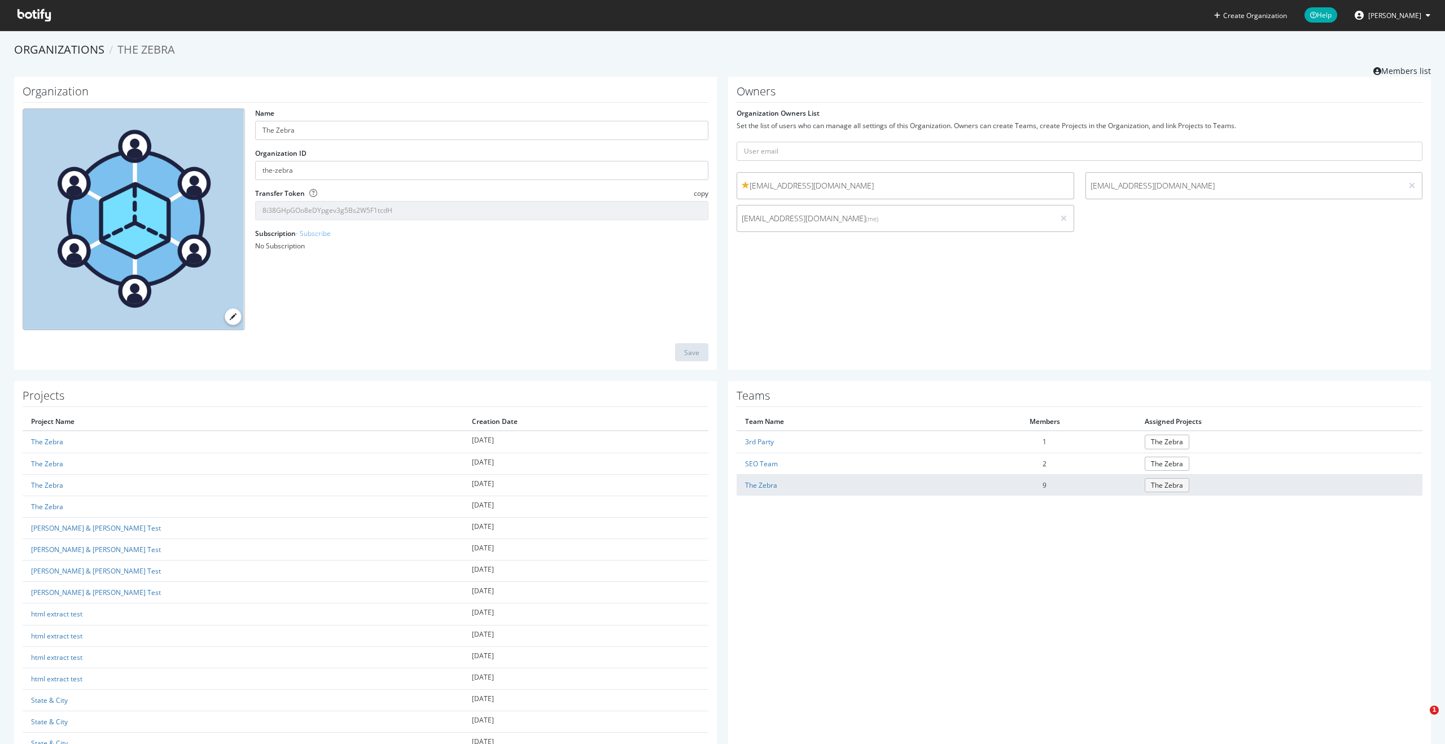
click at [1162, 482] on link "The Zebra" at bounding box center [1167, 485] width 45 height 14
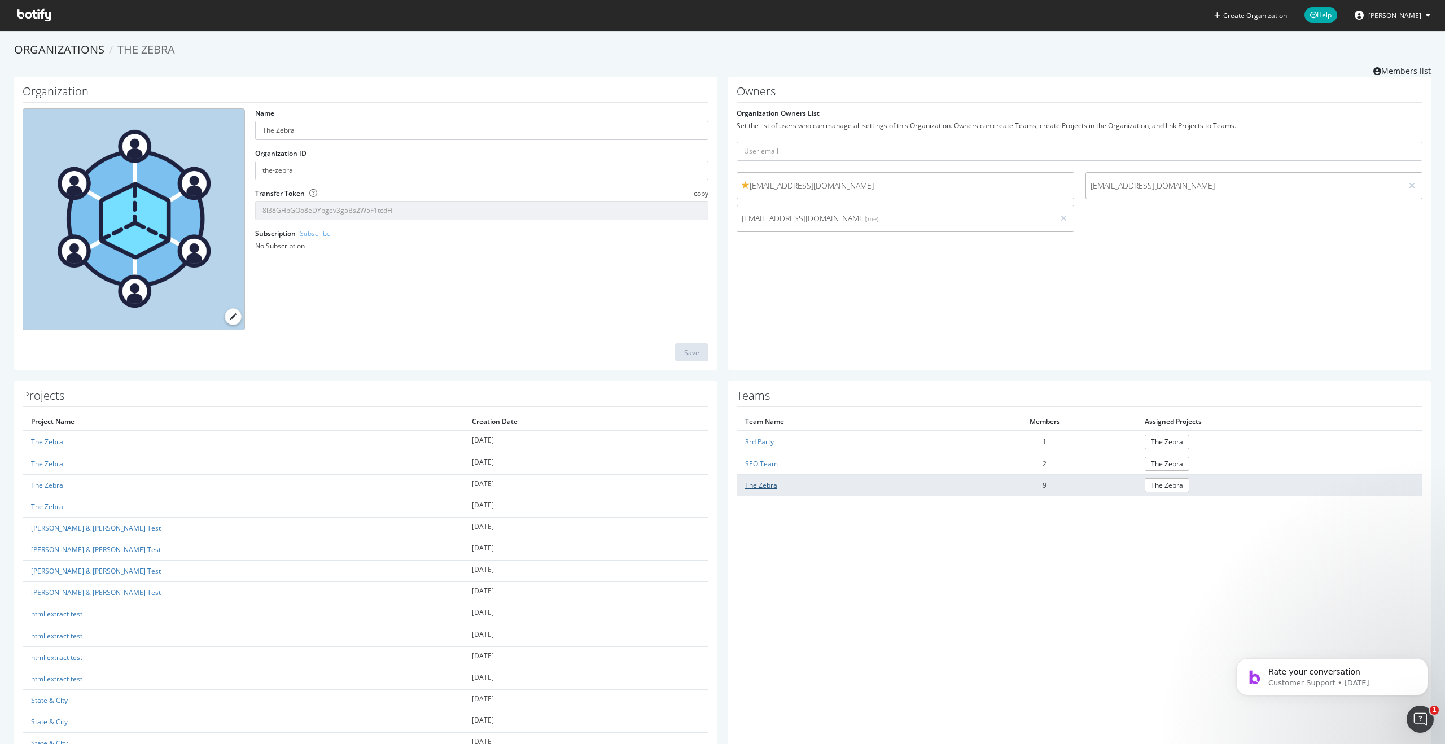
click at [754, 484] on link "The Zebra" at bounding box center [761, 485] width 32 height 10
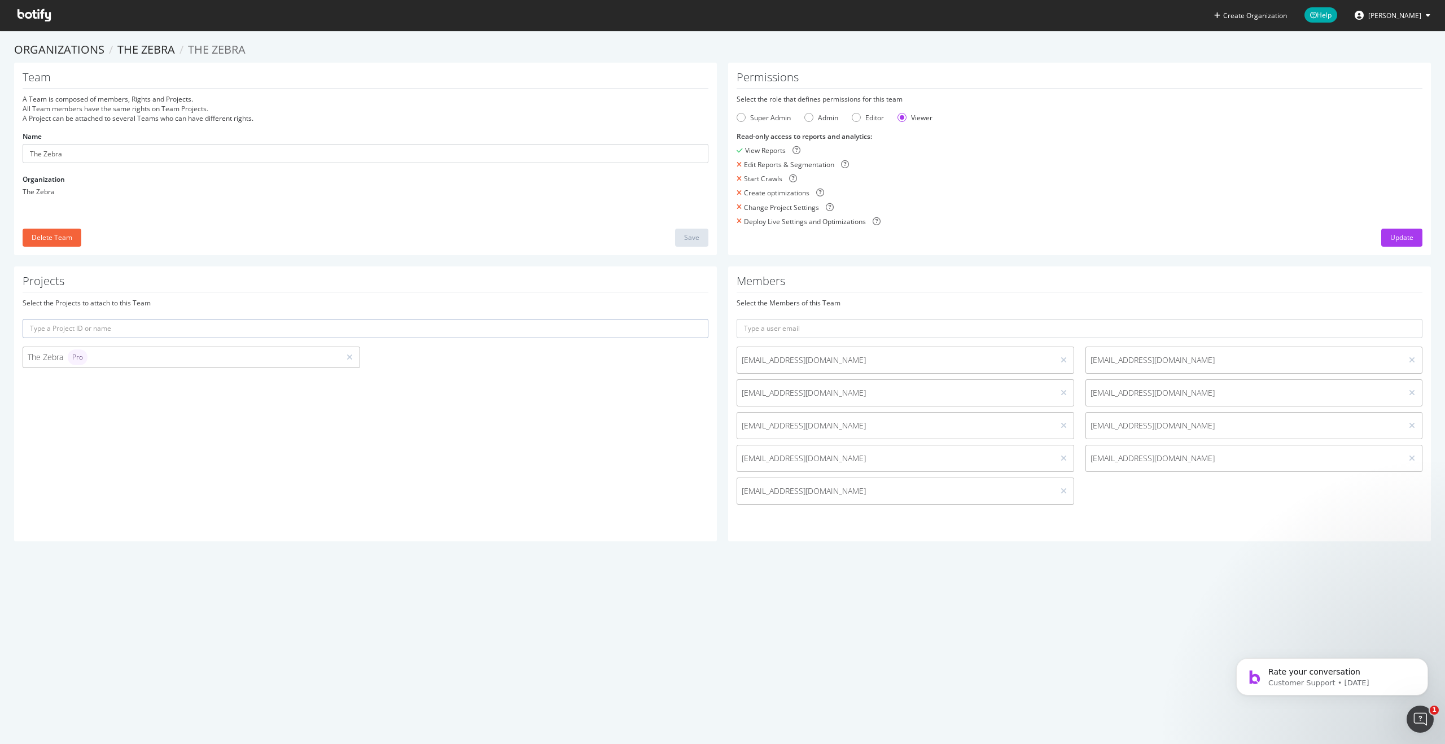
click at [917, 490] on span "[EMAIL_ADDRESS][DOMAIN_NAME]" at bounding box center [896, 491] width 308 height 11
click at [857, 487] on span "[EMAIL_ADDRESS][DOMAIN_NAME]" at bounding box center [896, 491] width 308 height 11
click at [867, 116] on div "Editor" at bounding box center [875, 118] width 19 height 10
click at [907, 120] on div "Viewer" at bounding box center [915, 118] width 35 height 10
click at [837, 490] on span "[EMAIL_ADDRESS][DOMAIN_NAME]" at bounding box center [896, 491] width 308 height 11
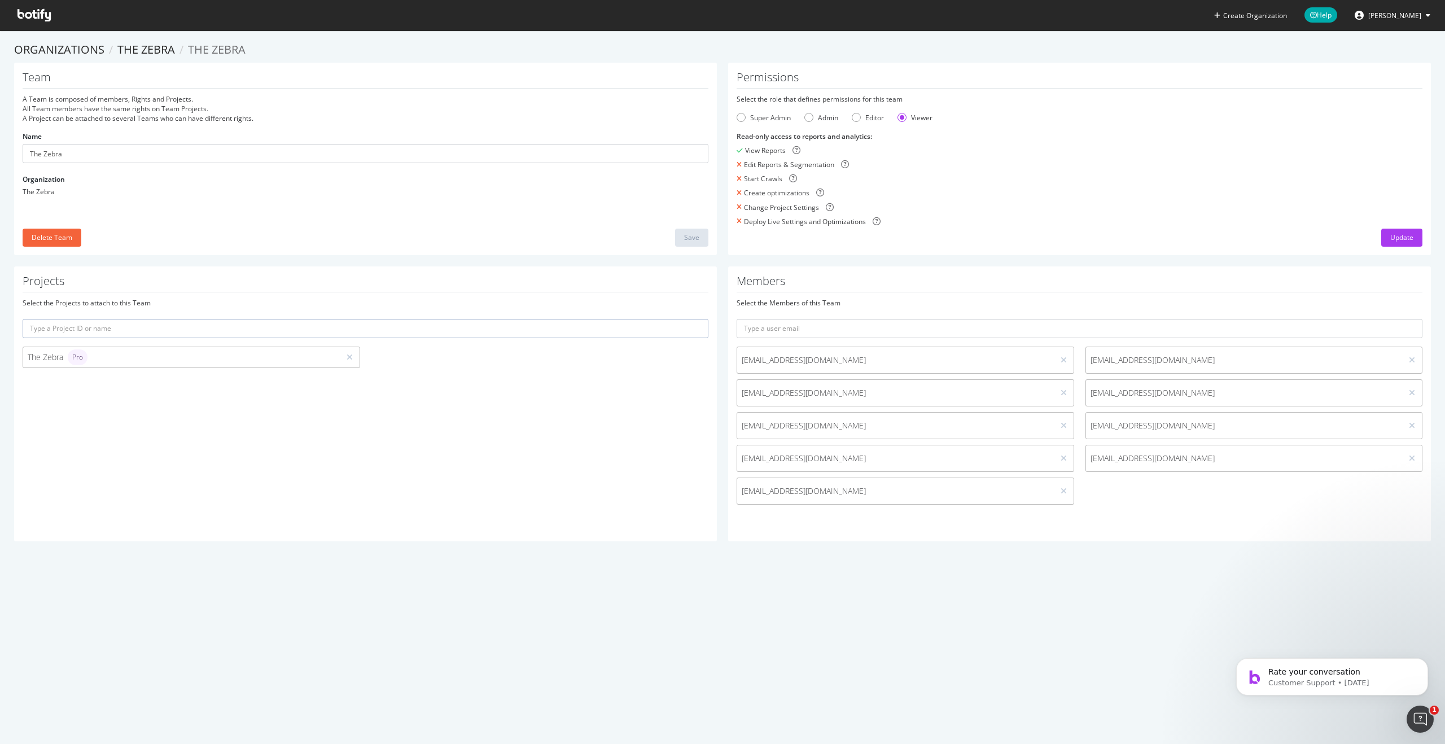
click at [125, 327] on input "text" at bounding box center [366, 328] width 686 height 19
click at [106, 521] on div "Projects Select the Projects to attach to this Team The Zebra Pro The Zebra Pro…" at bounding box center [365, 403] width 703 height 275
click at [858, 119] on div "Editor" at bounding box center [856, 117] width 9 height 9
click at [903, 118] on div "Viewer" at bounding box center [902, 117] width 9 height 9
click at [815, 113] on div "Admin" at bounding box center [822, 118] width 34 height 10
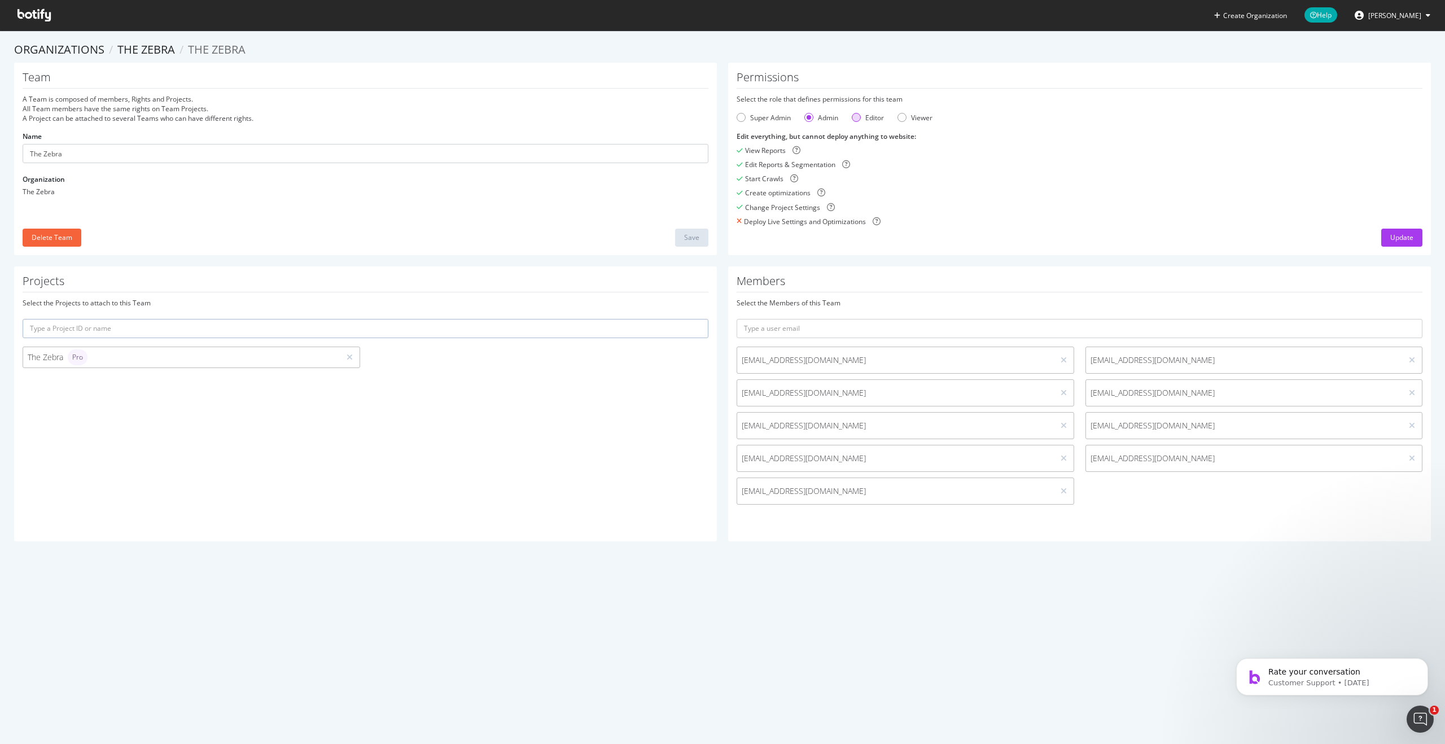
click at [862, 115] on div "Editor" at bounding box center [868, 118] width 32 height 10
click at [816, 120] on div "Admin" at bounding box center [822, 118] width 34 height 10
click at [767, 119] on div "Super Admin" at bounding box center [770, 118] width 41 height 10
click at [206, 49] on span "The Zebra" at bounding box center [217, 49] width 58 height 15
click at [155, 49] on link "The Zebra" at bounding box center [146, 49] width 58 height 15
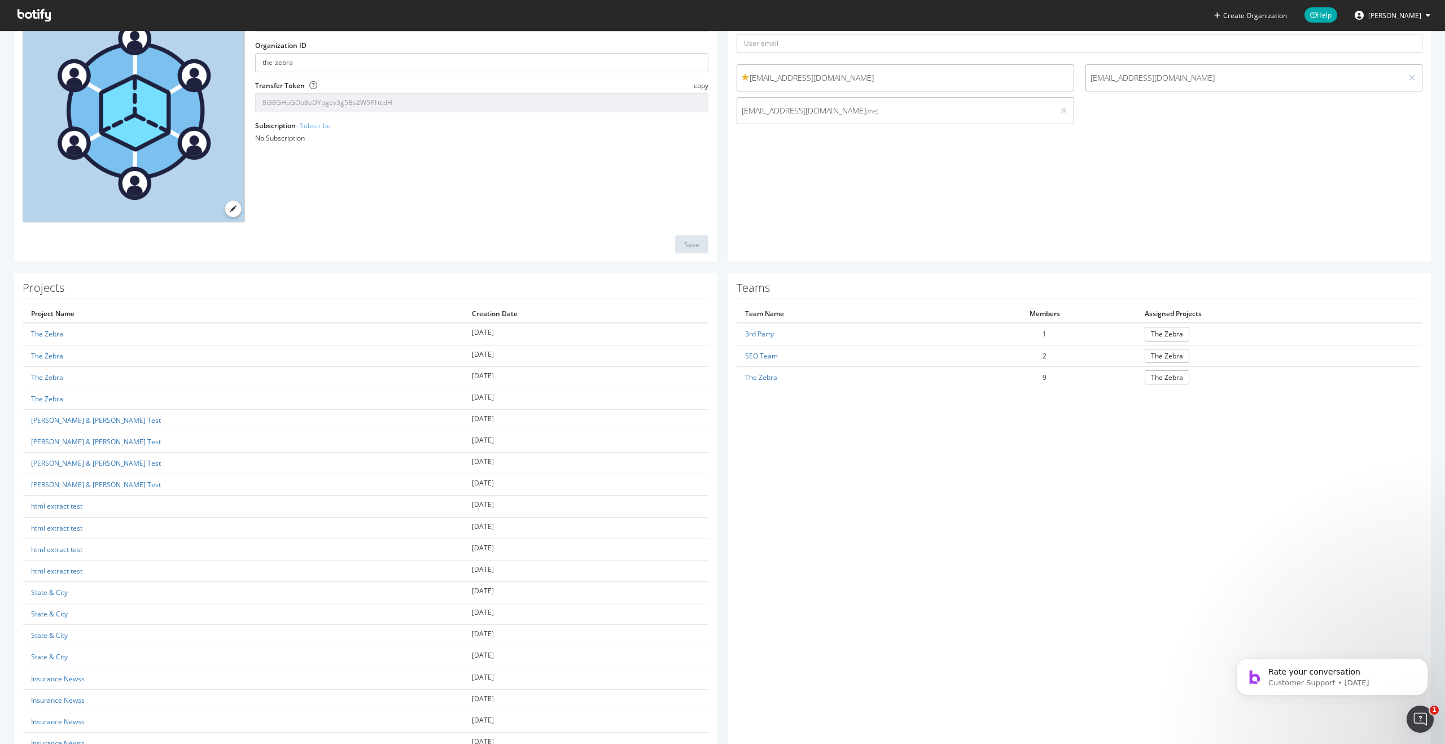
scroll to position [171, 0]
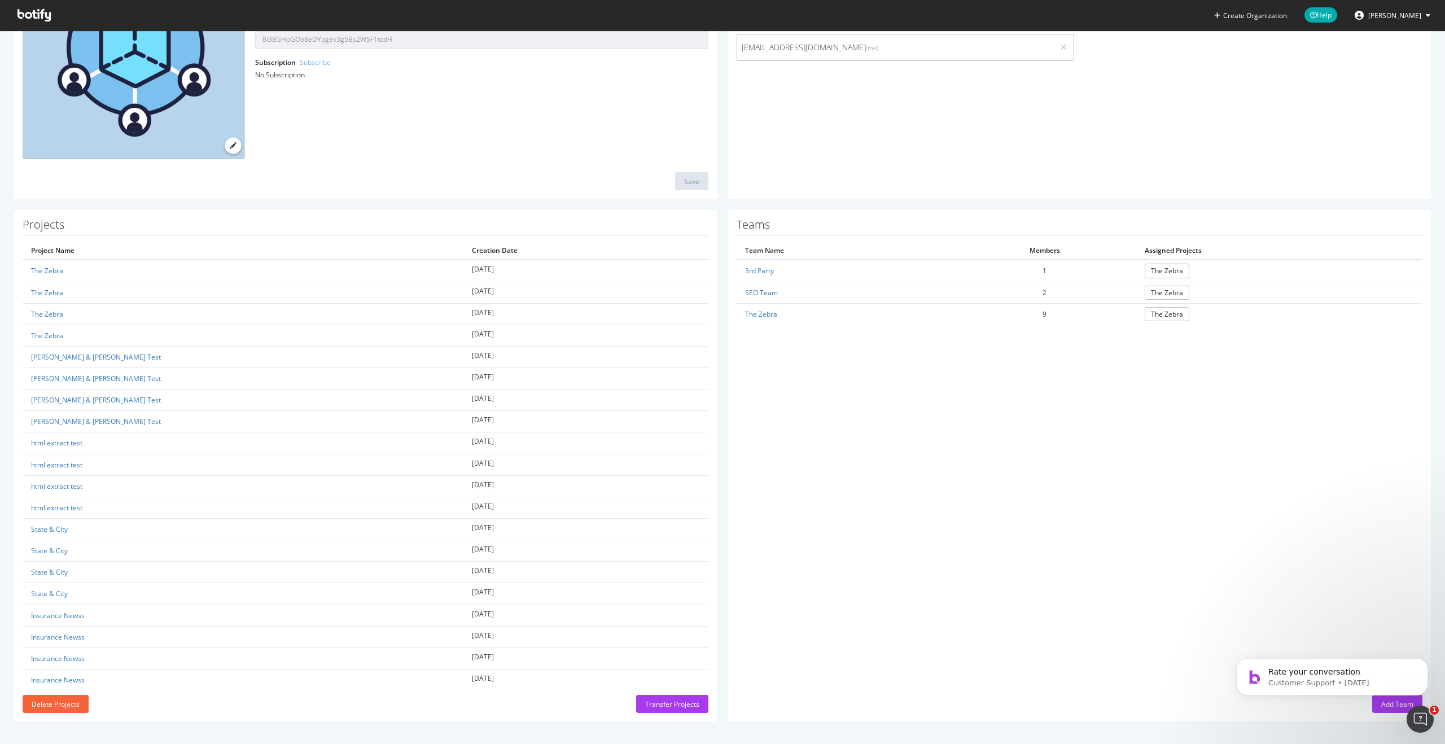
click at [1399, 561] on div "Teams Team Name Members Assigned Projects 3rd Party 1 The Zebra SEO Team 2 The …" at bounding box center [1079, 466] width 703 height 512
click at [1383, 706] on body "Rate your conversation Customer Support • 2d ago" at bounding box center [1332, 674] width 217 height 70
click at [1419, 724] on icon "Open Intercom Messenger" at bounding box center [1419, 718] width 19 height 19
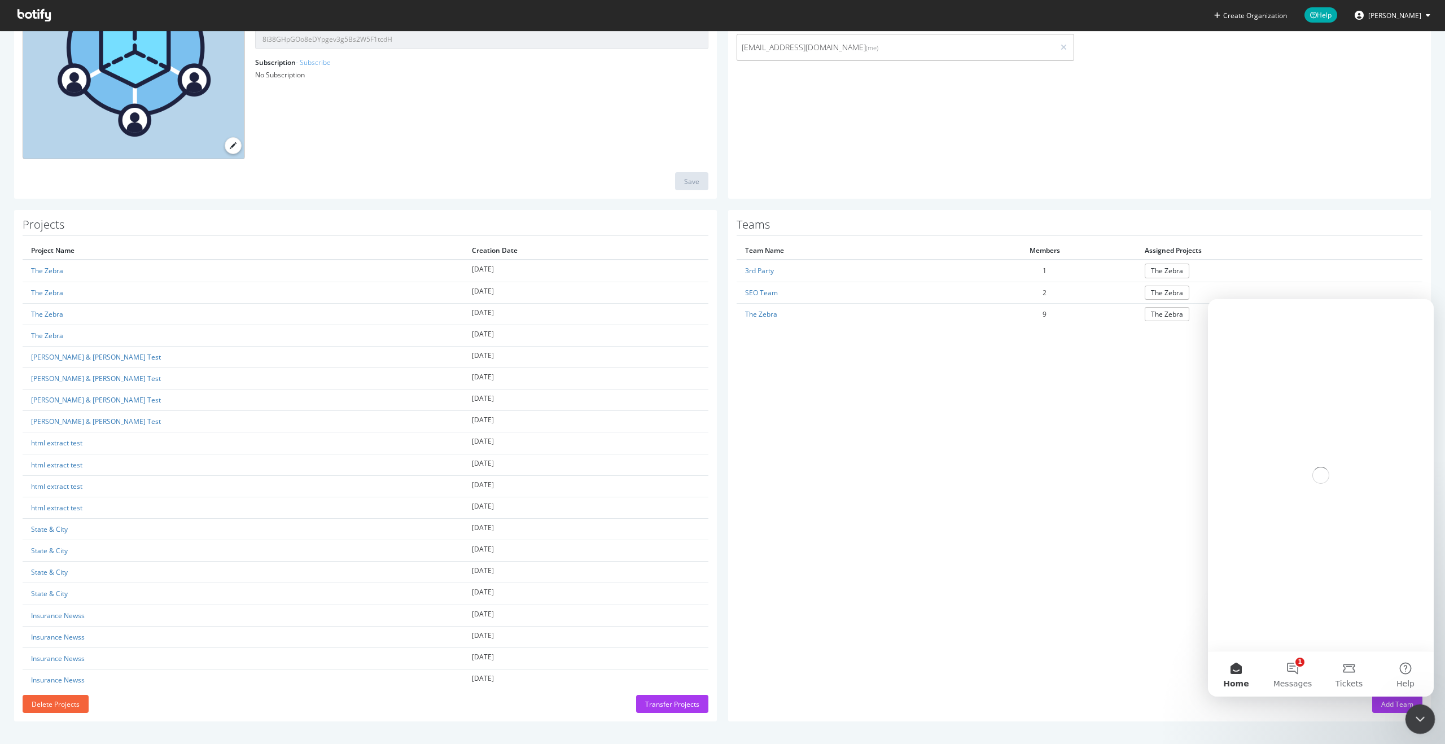
scroll to position [0, 0]
click at [1419, 724] on icon "Close Intercom Messenger" at bounding box center [1419, 718] width 14 height 14
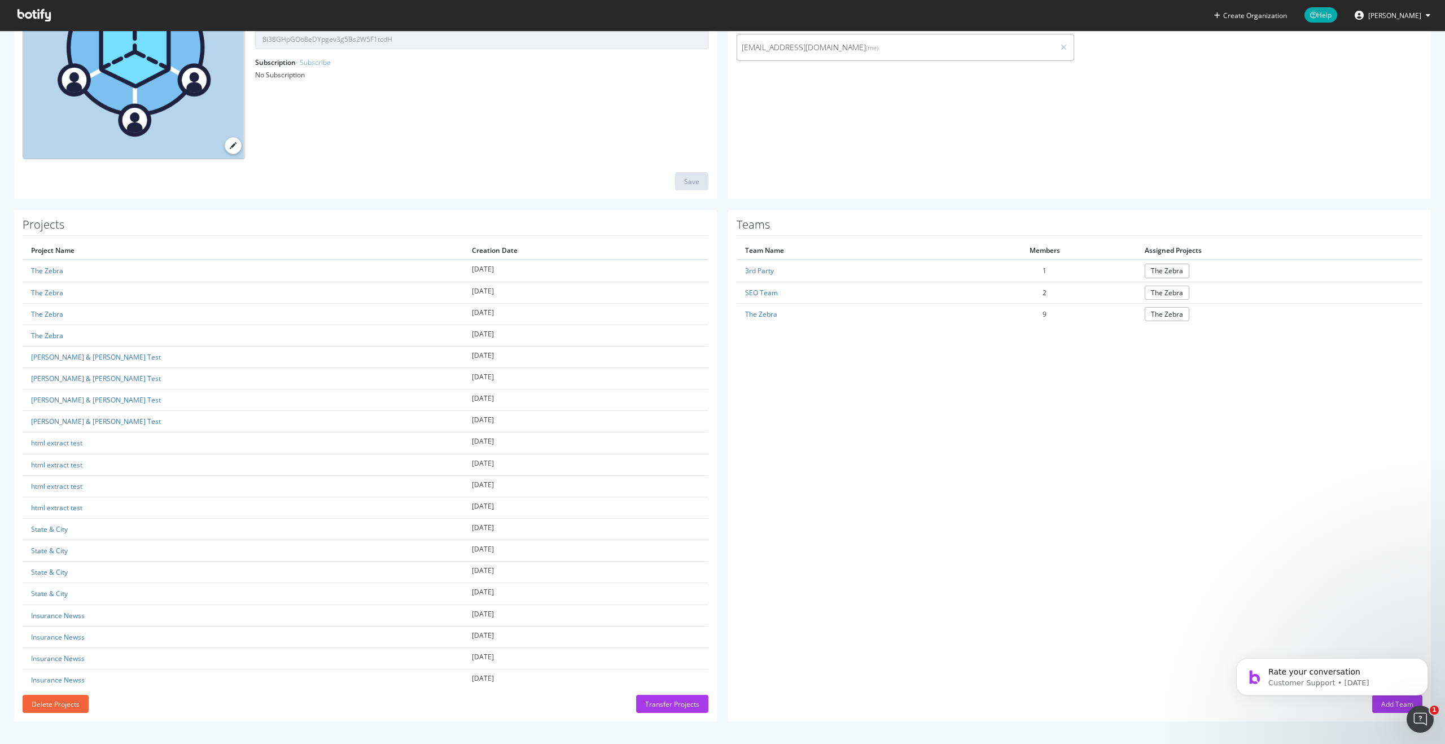
click at [1384, 712] on html "Rate your conversation Customer Support • 2d ago" at bounding box center [1333, 674] width 226 height 79
click at [1371, 707] on body "Rate your conversation Customer Support • 2d ago" at bounding box center [1332, 674] width 217 height 70
click at [1425, 663] on icon "Dismiss notification" at bounding box center [1425, 661] width 6 height 6
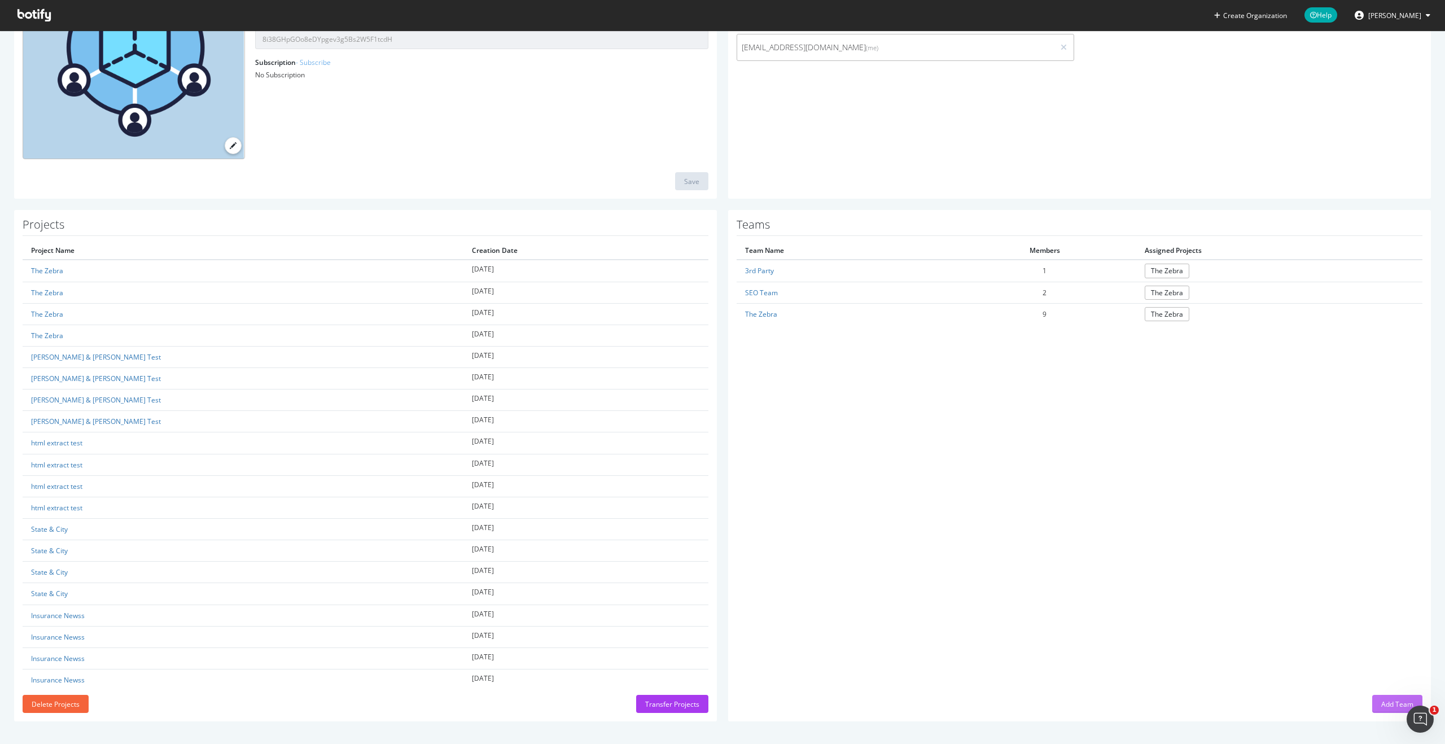
click at [1385, 706] on div "Add Team" at bounding box center [1398, 705] width 32 height 10
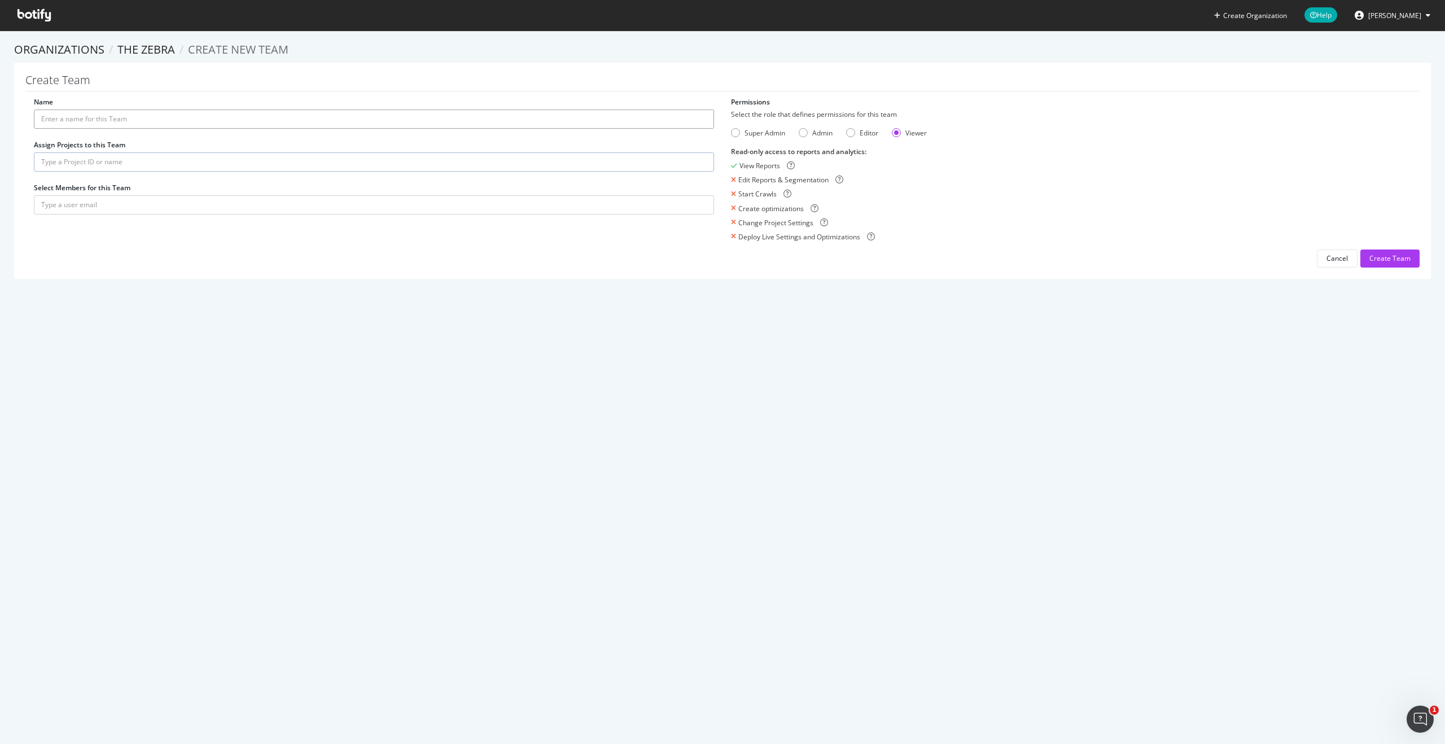
click at [293, 123] on input "Name" at bounding box center [374, 119] width 680 height 19
type input "Dev + Eng"
click at [320, 156] on input "text" at bounding box center [374, 161] width 680 height 19
click at [263, 384] on div "Create Organization Help Meredith Gummerson Organizations The Zebra Create new …" at bounding box center [722, 372] width 1445 height 744
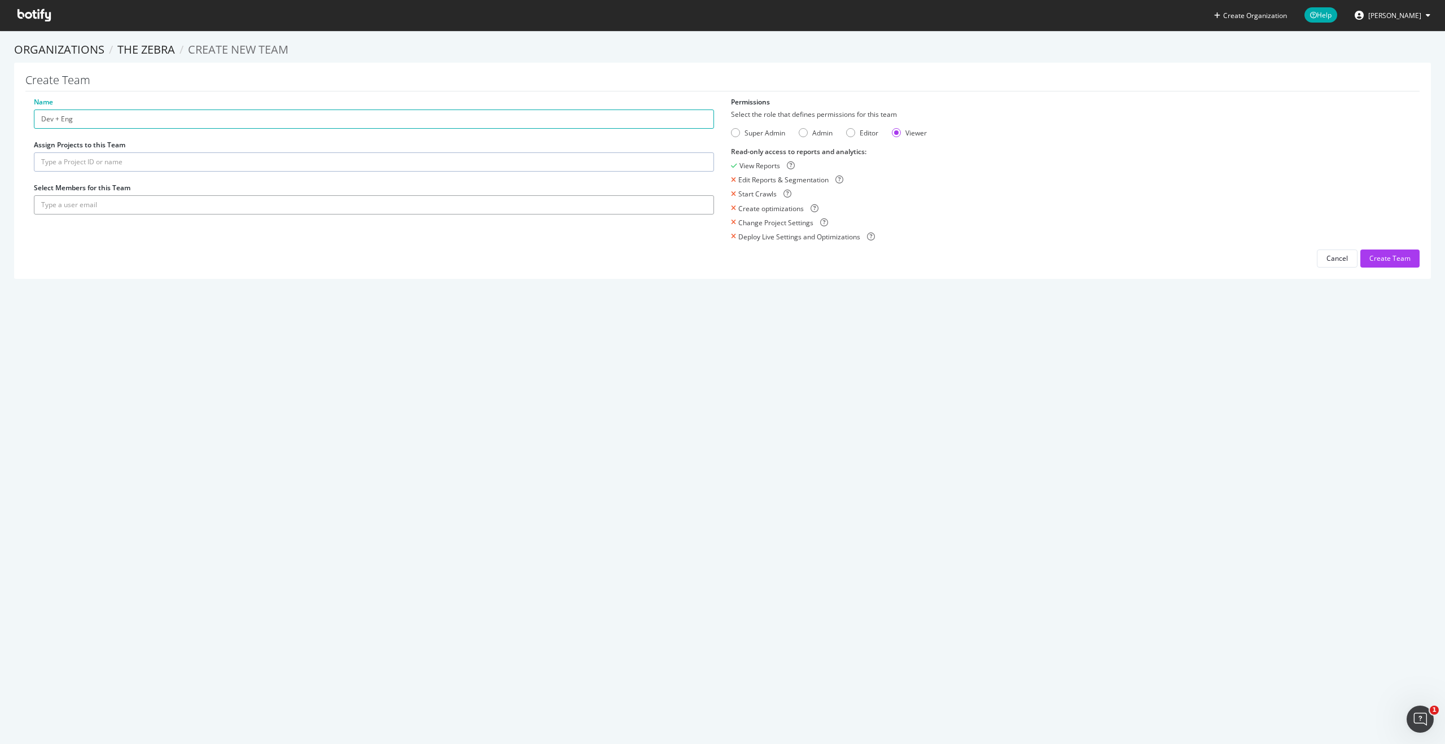
click at [378, 202] on input "text" at bounding box center [374, 204] width 680 height 19
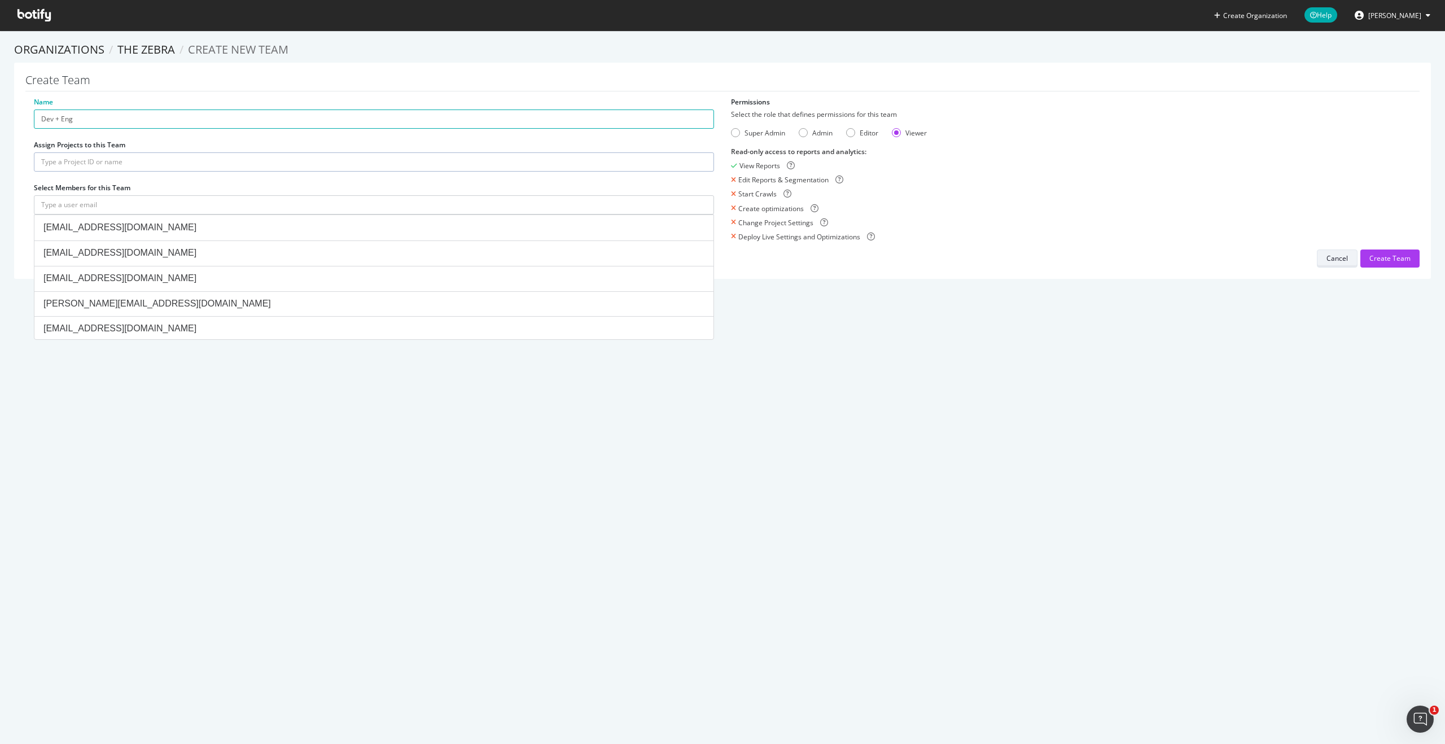
click at [1325, 257] on button "Cancel" at bounding box center [1337, 259] width 41 height 18
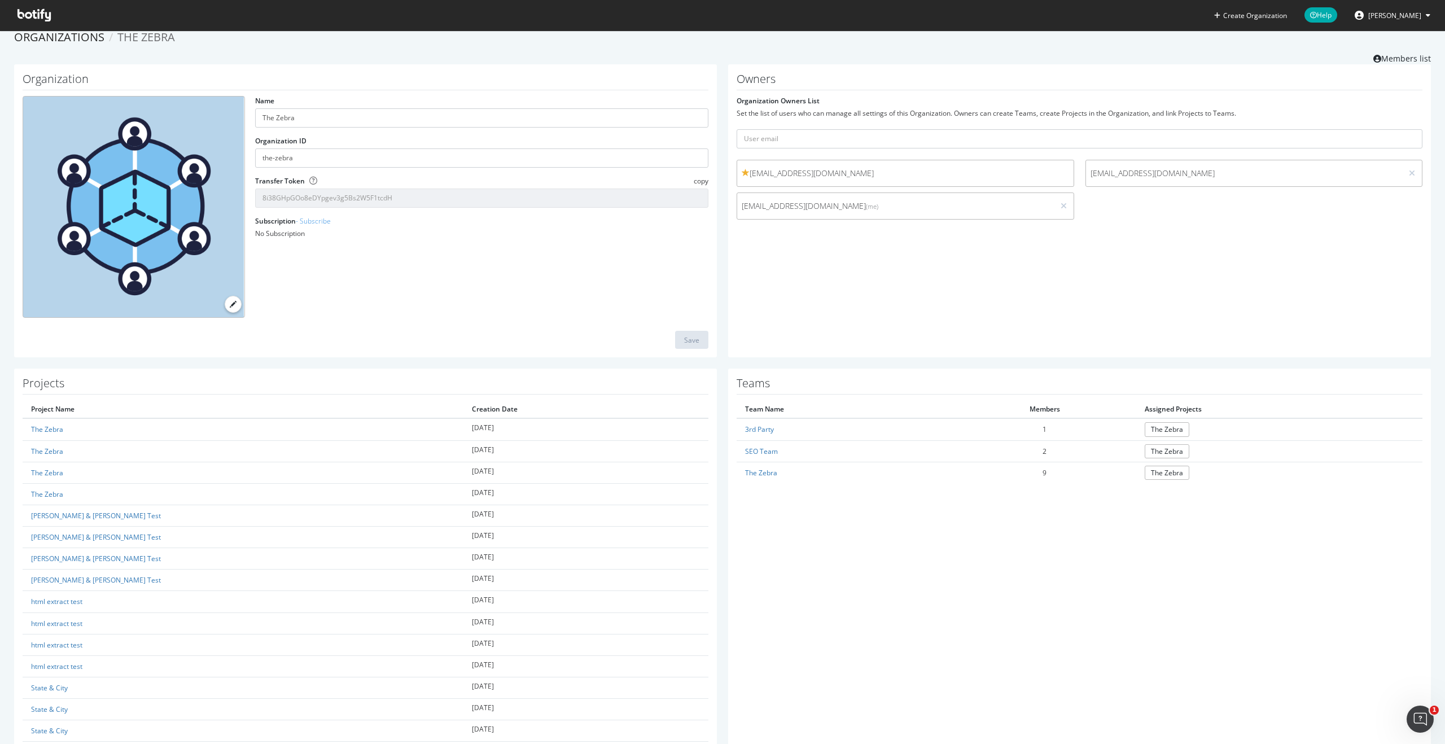
scroll to position [24, 0]
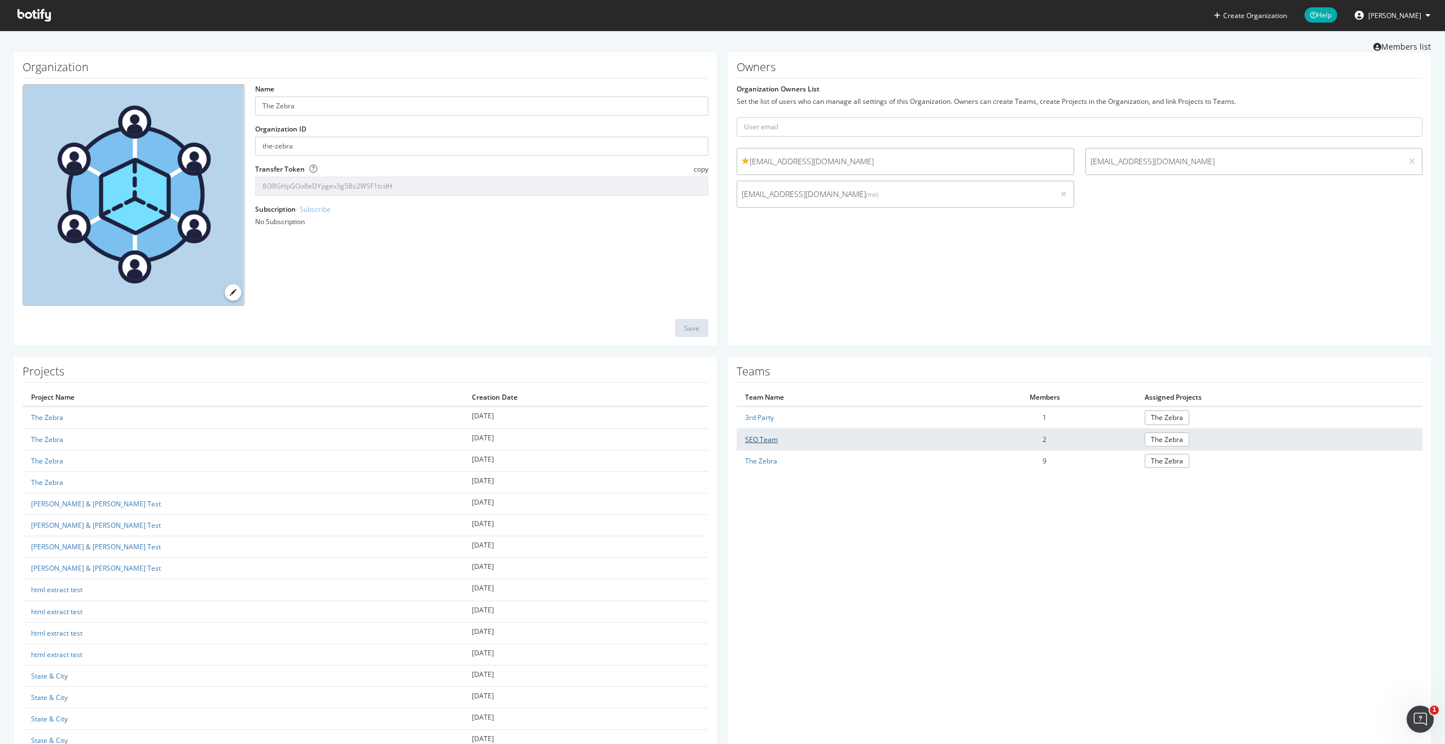
click at [775, 442] on link "SEO Team" at bounding box center [761, 440] width 33 height 10
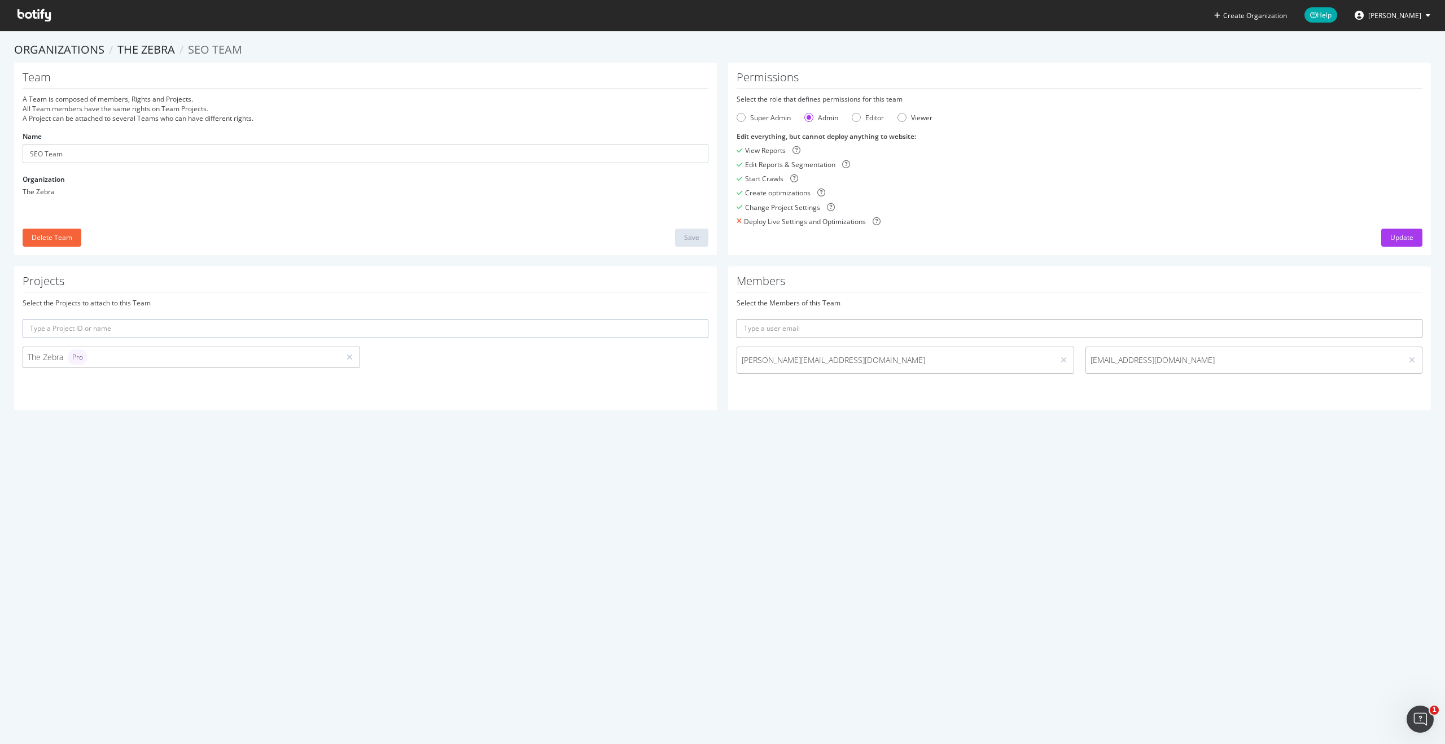
click at [832, 327] on input "text" at bounding box center [1080, 328] width 686 height 19
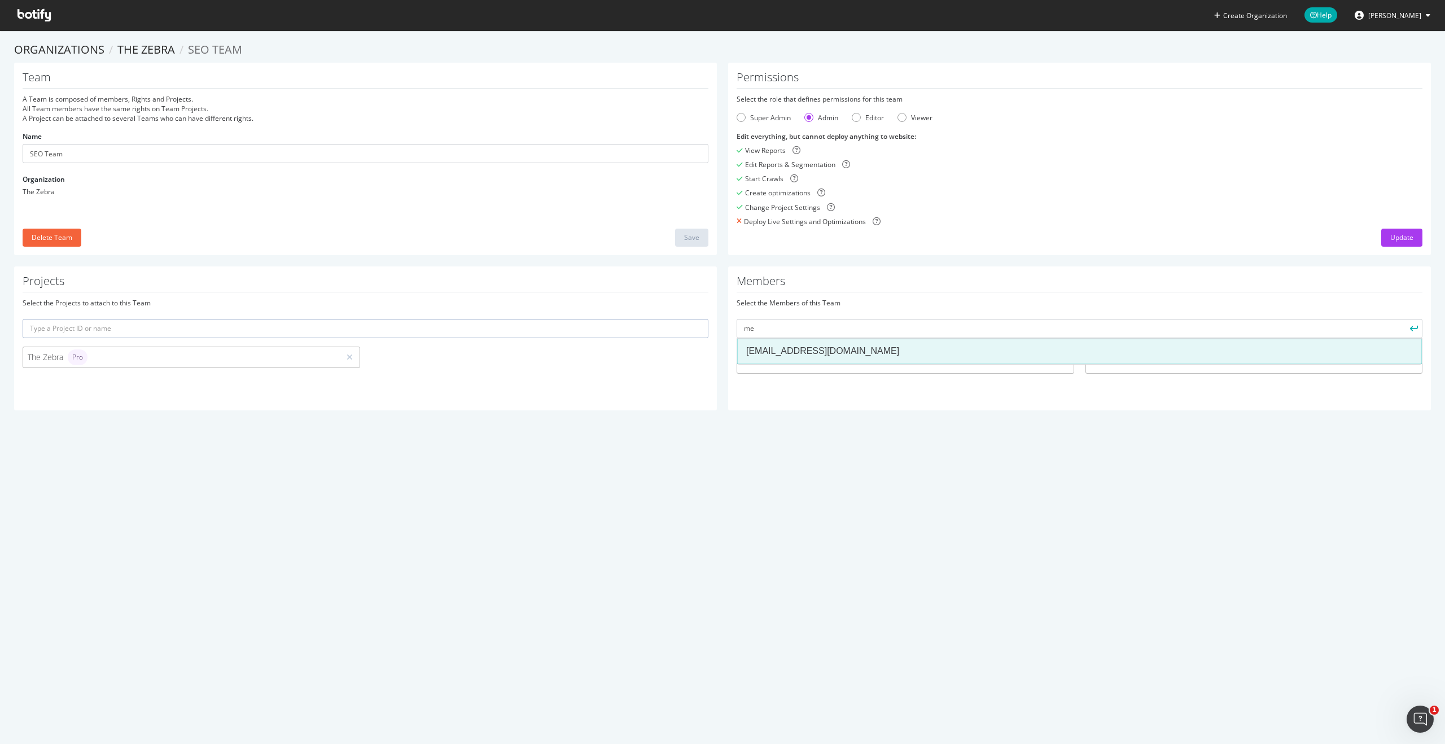
click at [836, 345] on div "mengeling@thezebra.com" at bounding box center [1079, 351] width 667 height 13
type input "mengeling@thezebra.com"
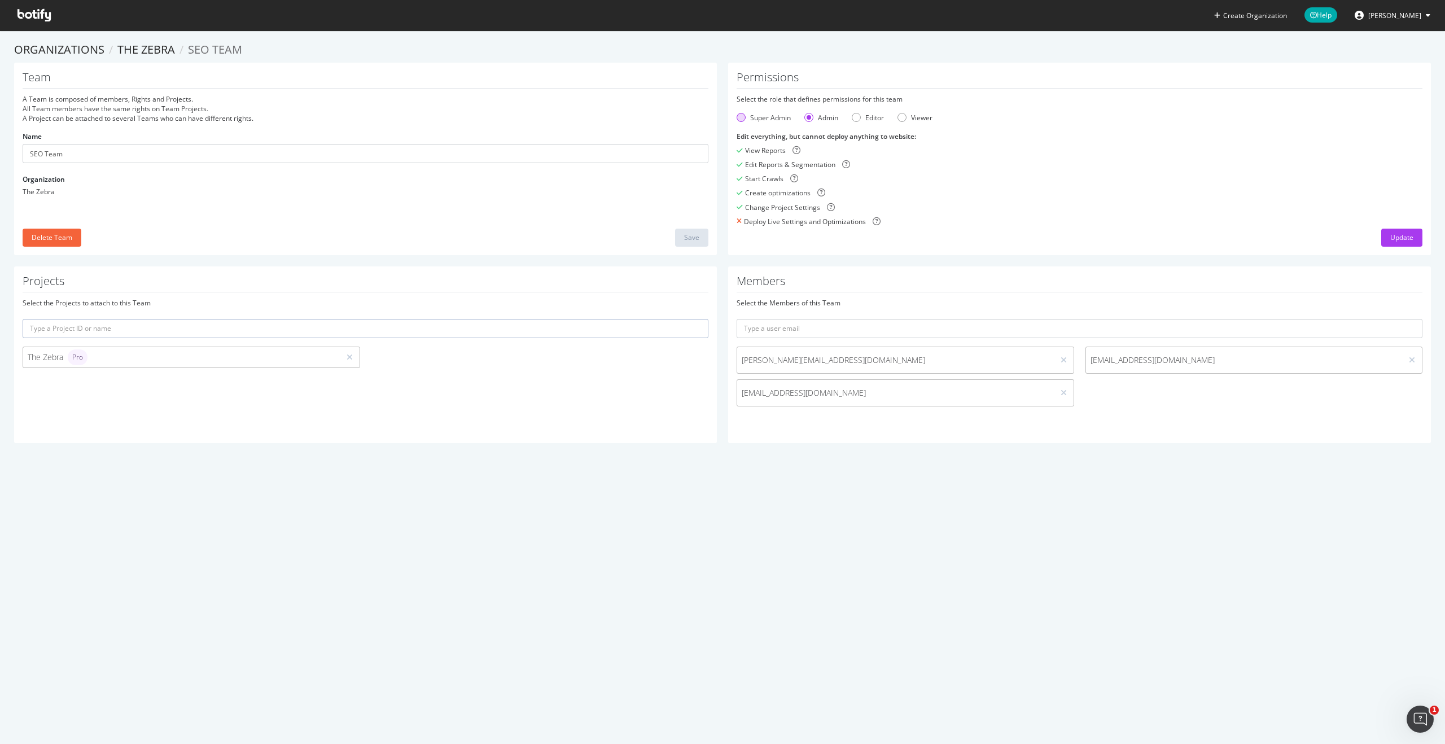
click at [772, 115] on div "Super Admin" at bounding box center [770, 118] width 41 height 10
click at [819, 121] on div "Admin" at bounding box center [828, 118] width 20 height 10
click at [768, 120] on div "Super Admin" at bounding box center [770, 118] width 41 height 10
click at [325, 355] on div "The Zebra Pro" at bounding box center [182, 357] width 308 height 16
click at [293, 357] on div "The Zebra Pro" at bounding box center [182, 357] width 308 height 16
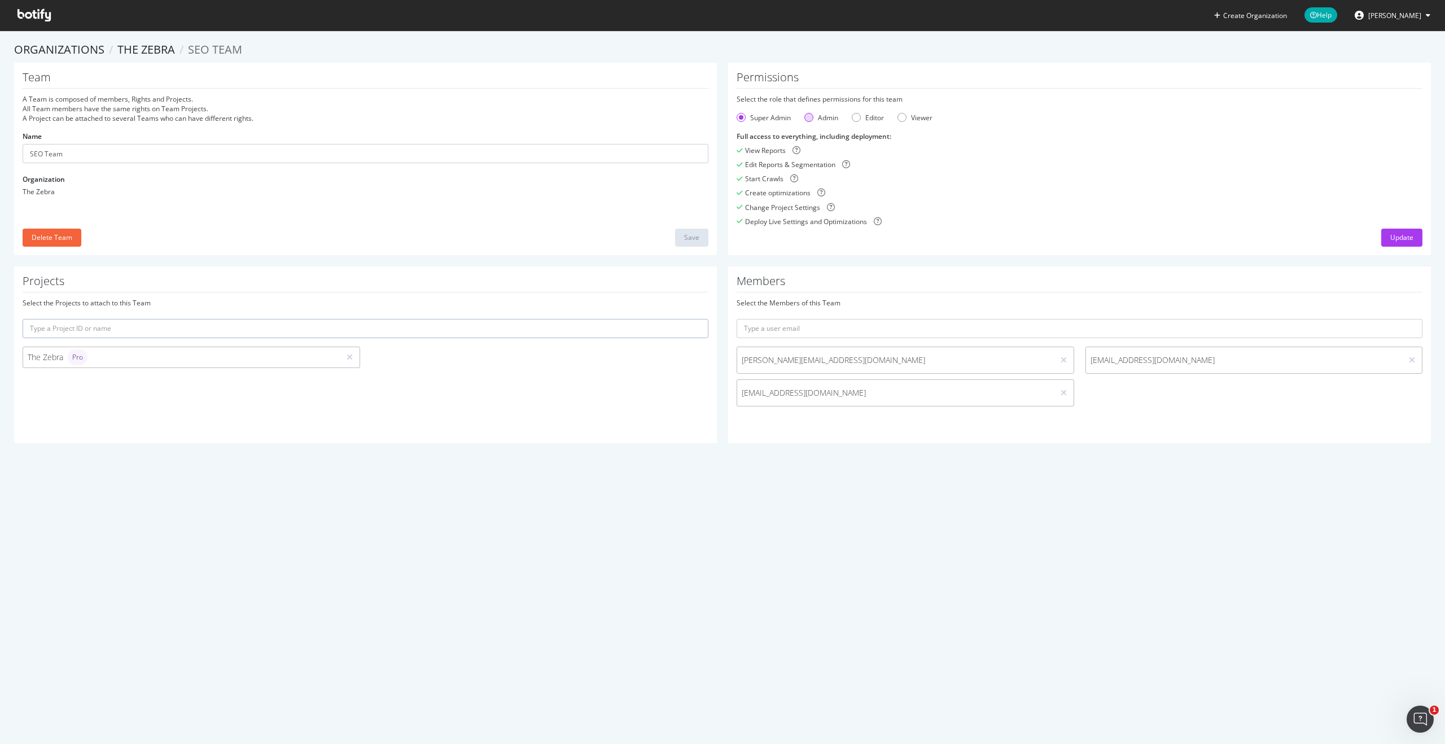
click at [815, 117] on div "Admin" at bounding box center [822, 118] width 34 height 10
click at [1392, 244] on div "Update" at bounding box center [1402, 237] width 23 height 17
click at [1400, 239] on div "Update" at bounding box center [1402, 238] width 23 height 10
click at [762, 118] on div "Super Admin" at bounding box center [770, 118] width 41 height 10
click at [1384, 234] on button "Update" at bounding box center [1402, 238] width 41 height 18
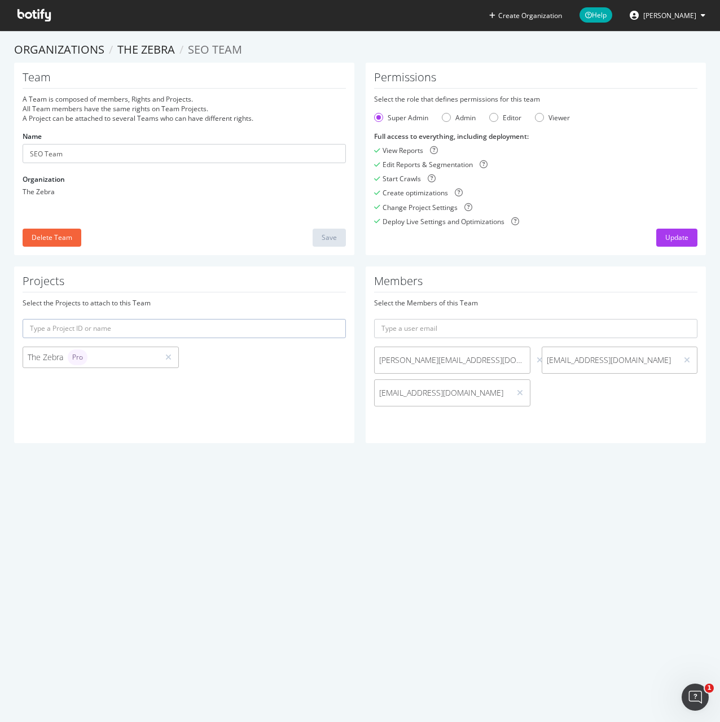
click at [56, 16] on span at bounding box center [33, 15] width 51 height 30
click at [45, 15] on icon at bounding box center [34, 15] width 33 height 12
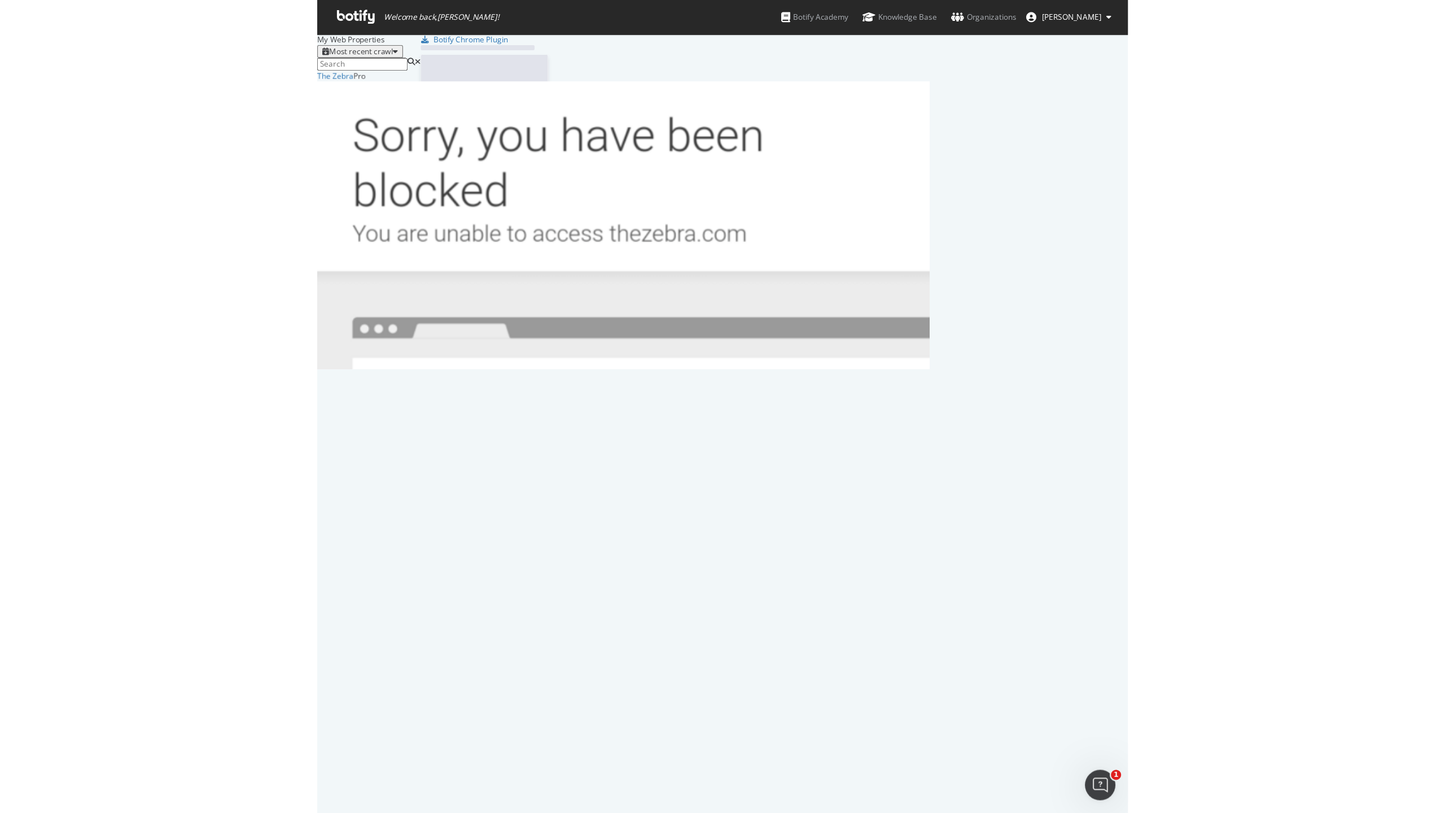
scroll to position [265, 544]
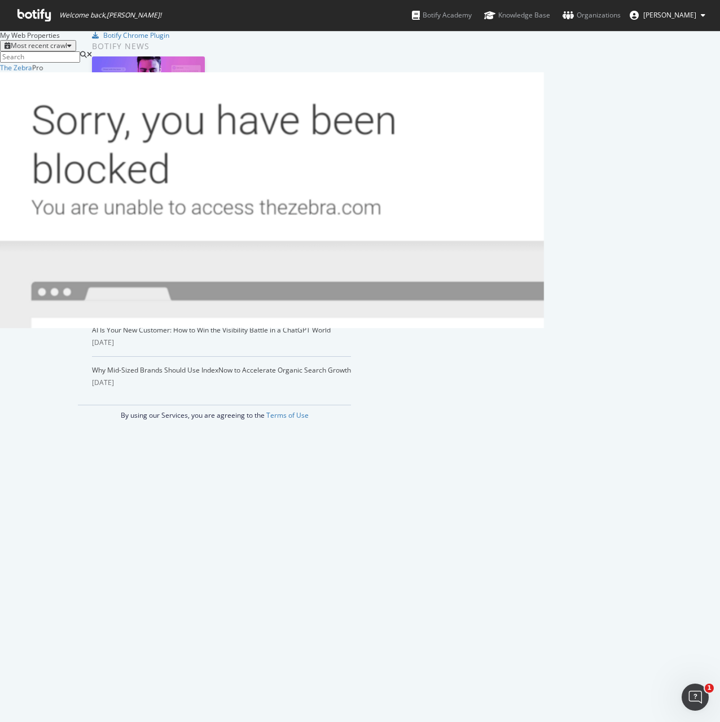
click at [646, 15] on span "[PERSON_NAME]" at bounding box center [670, 15] width 53 height 10
click at [342, 619] on div "State & City" at bounding box center [272, 624] width 544 height 10
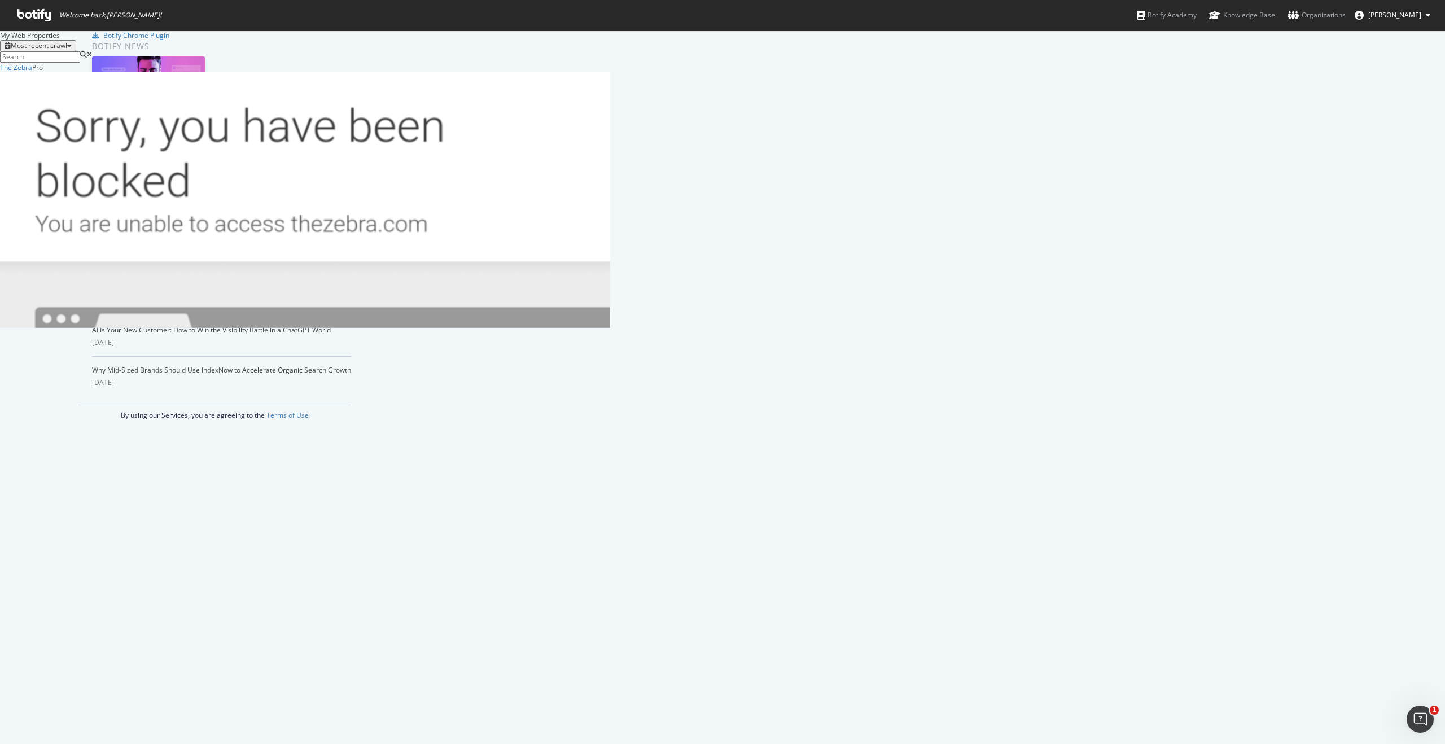
scroll to position [744, 1445]
click at [1367, 20] on button "[PERSON_NAME]" at bounding box center [1393, 15] width 94 height 18
click at [118, 572] on div "SiteCrawler" at bounding box center [96, 577] width 43 height 11
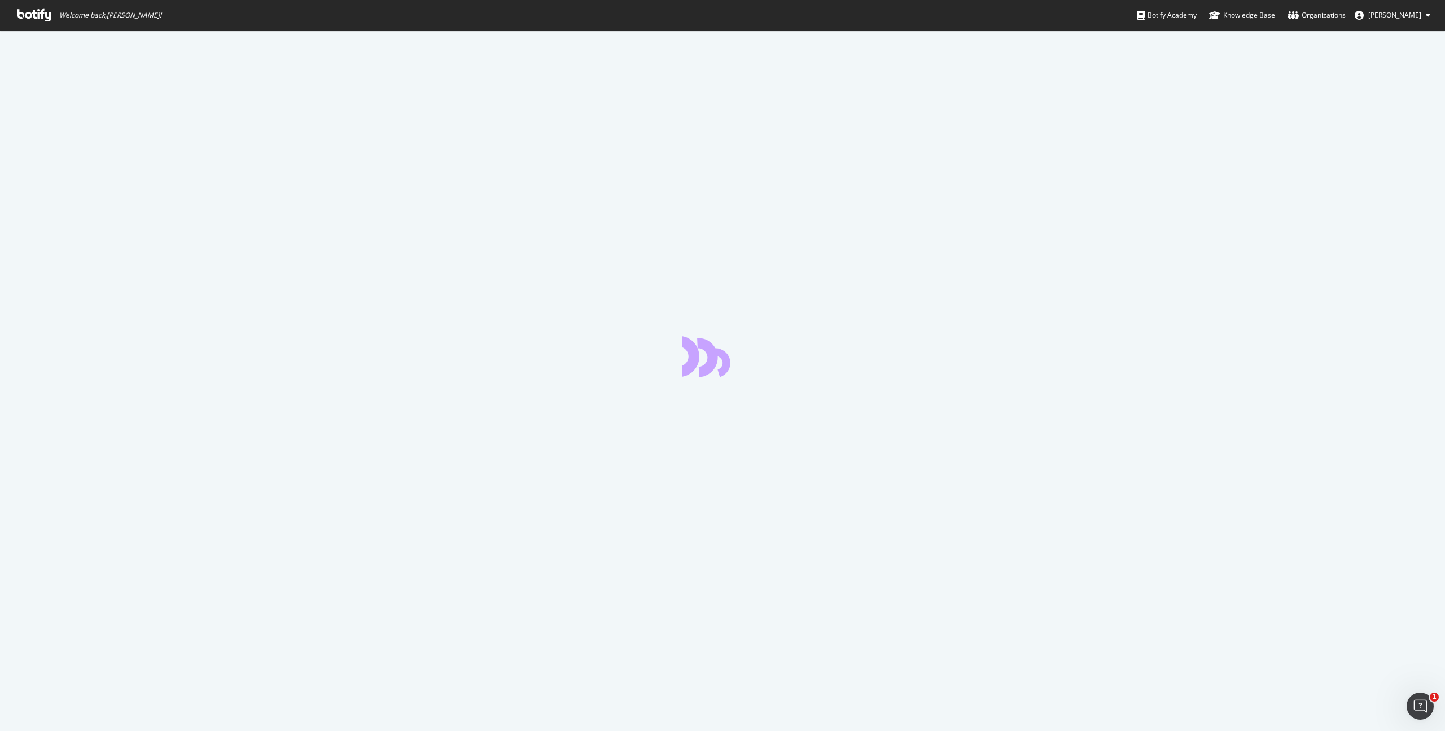
click at [22, 15] on icon at bounding box center [34, 15] width 33 height 12
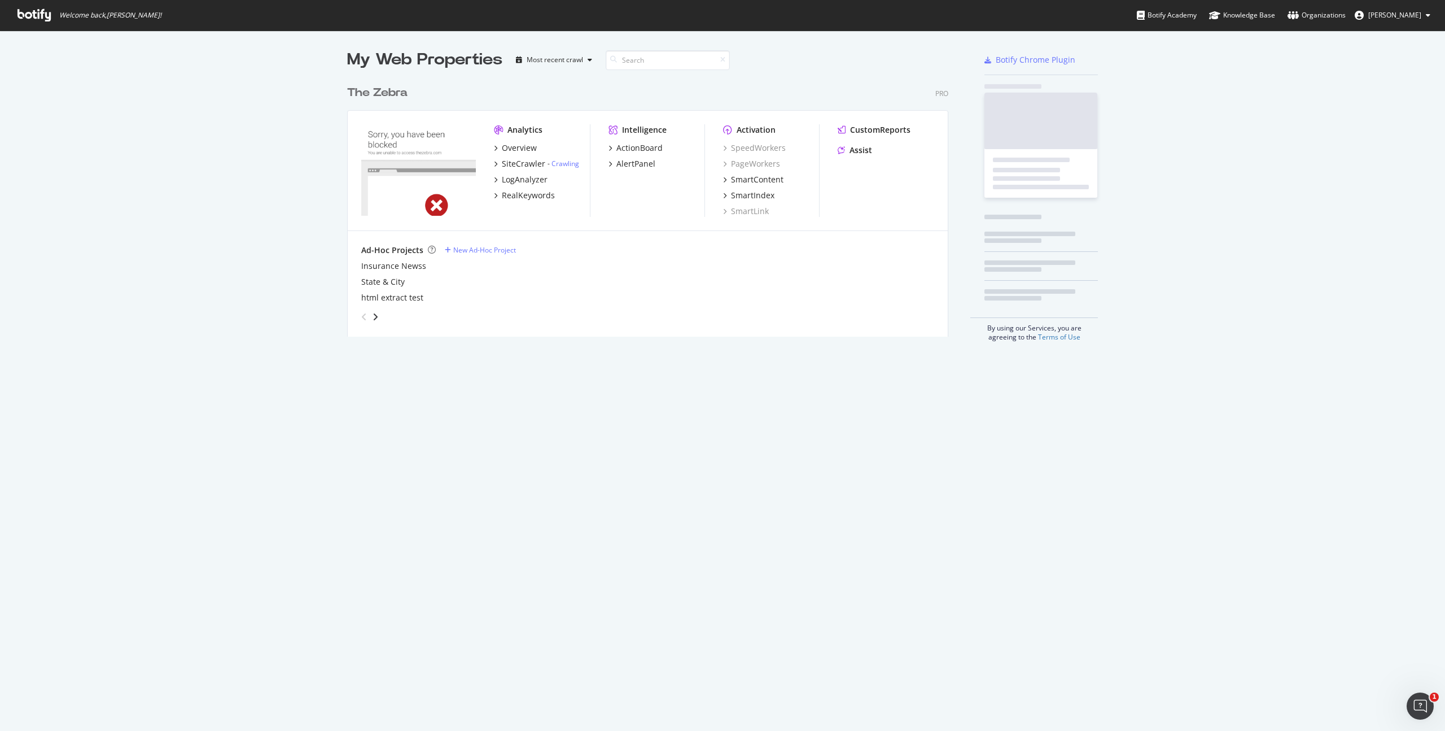
scroll to position [265, 610]
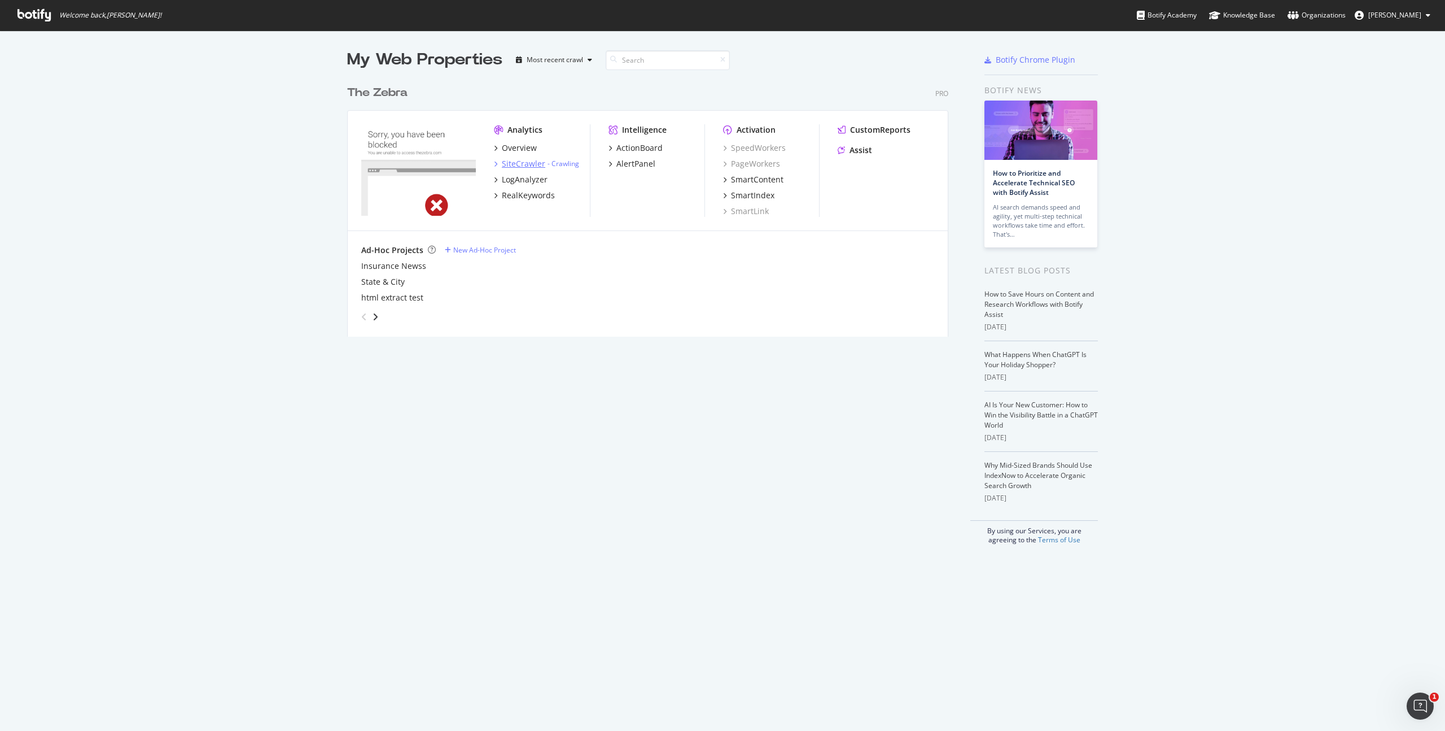
click at [527, 167] on div "SiteCrawler" at bounding box center [523, 163] width 43 height 11
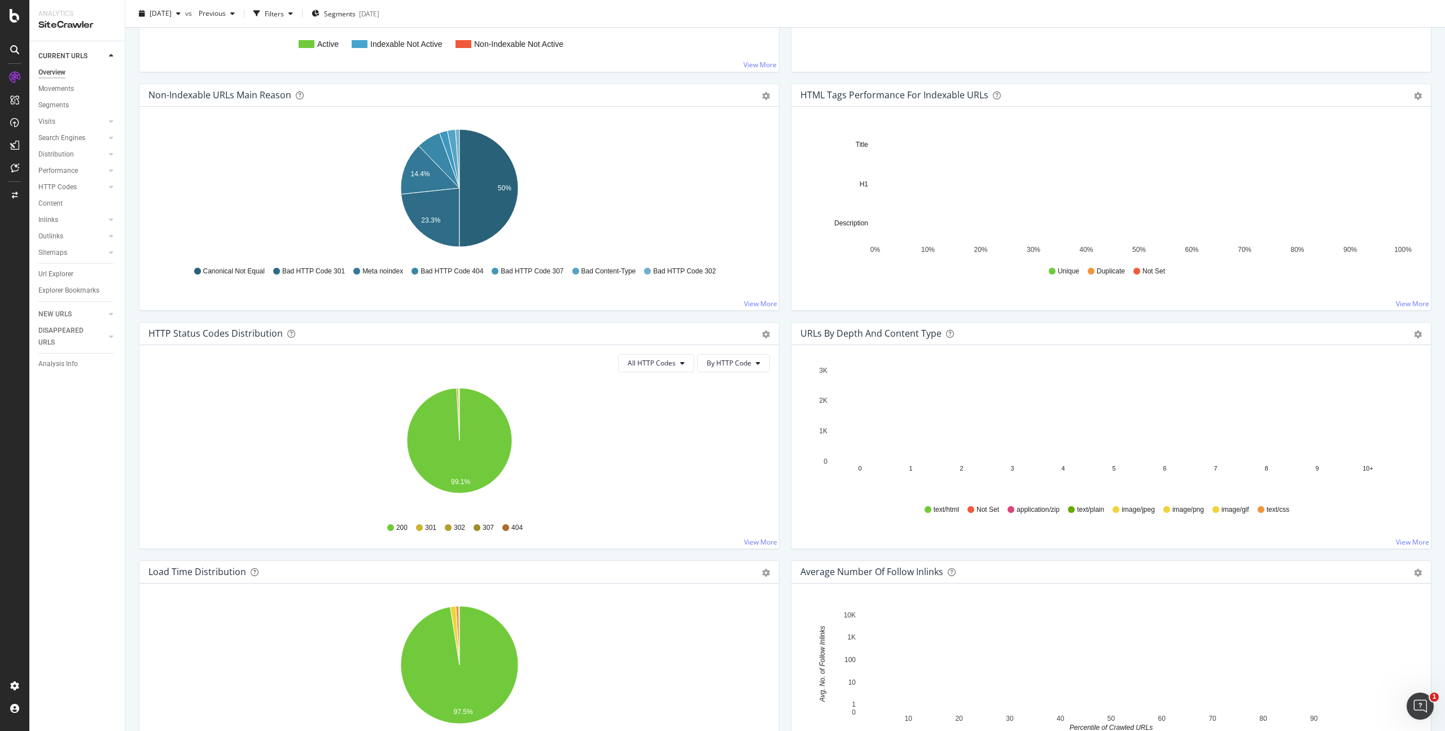
scroll to position [193, 0]
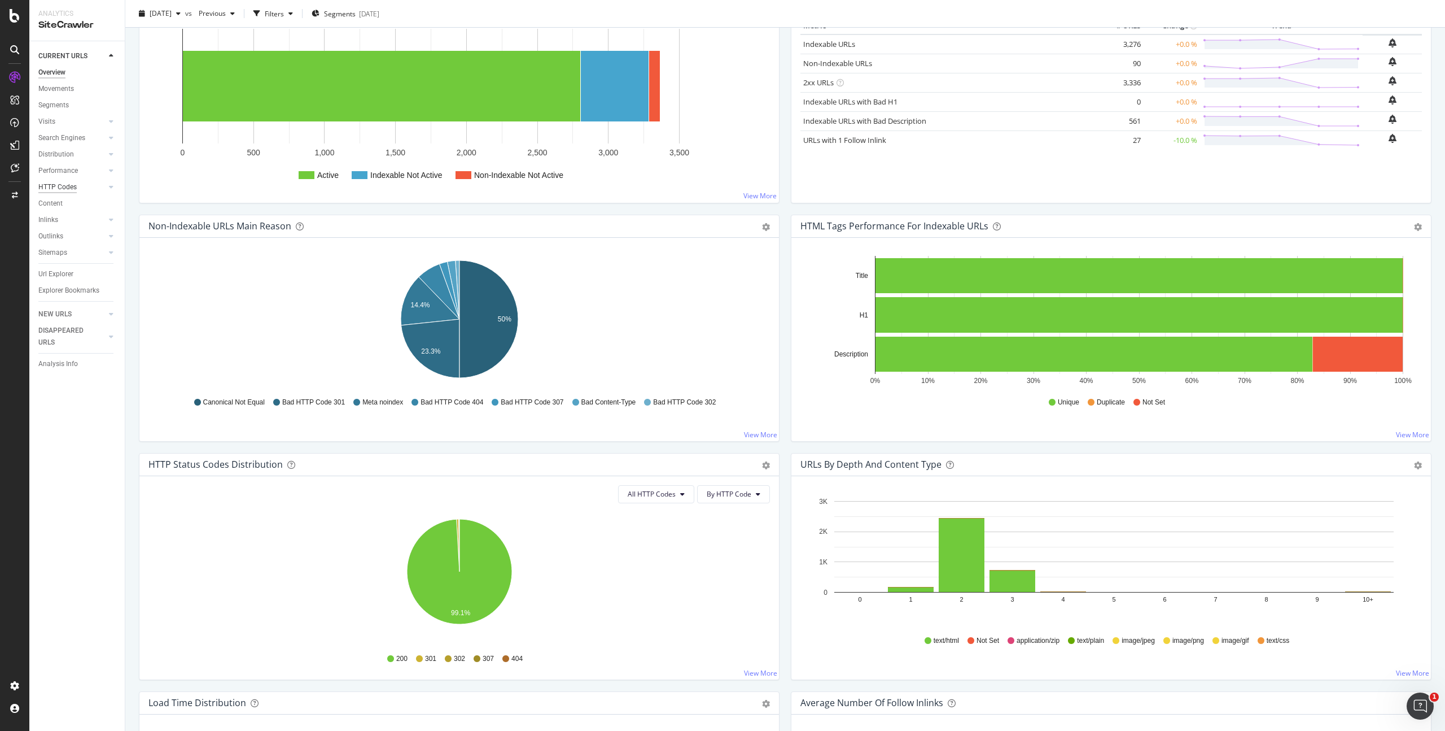
click at [62, 183] on div "HTTP Codes" at bounding box center [57, 187] width 38 height 12
